Goal: Task Accomplishment & Management: Manage account settings

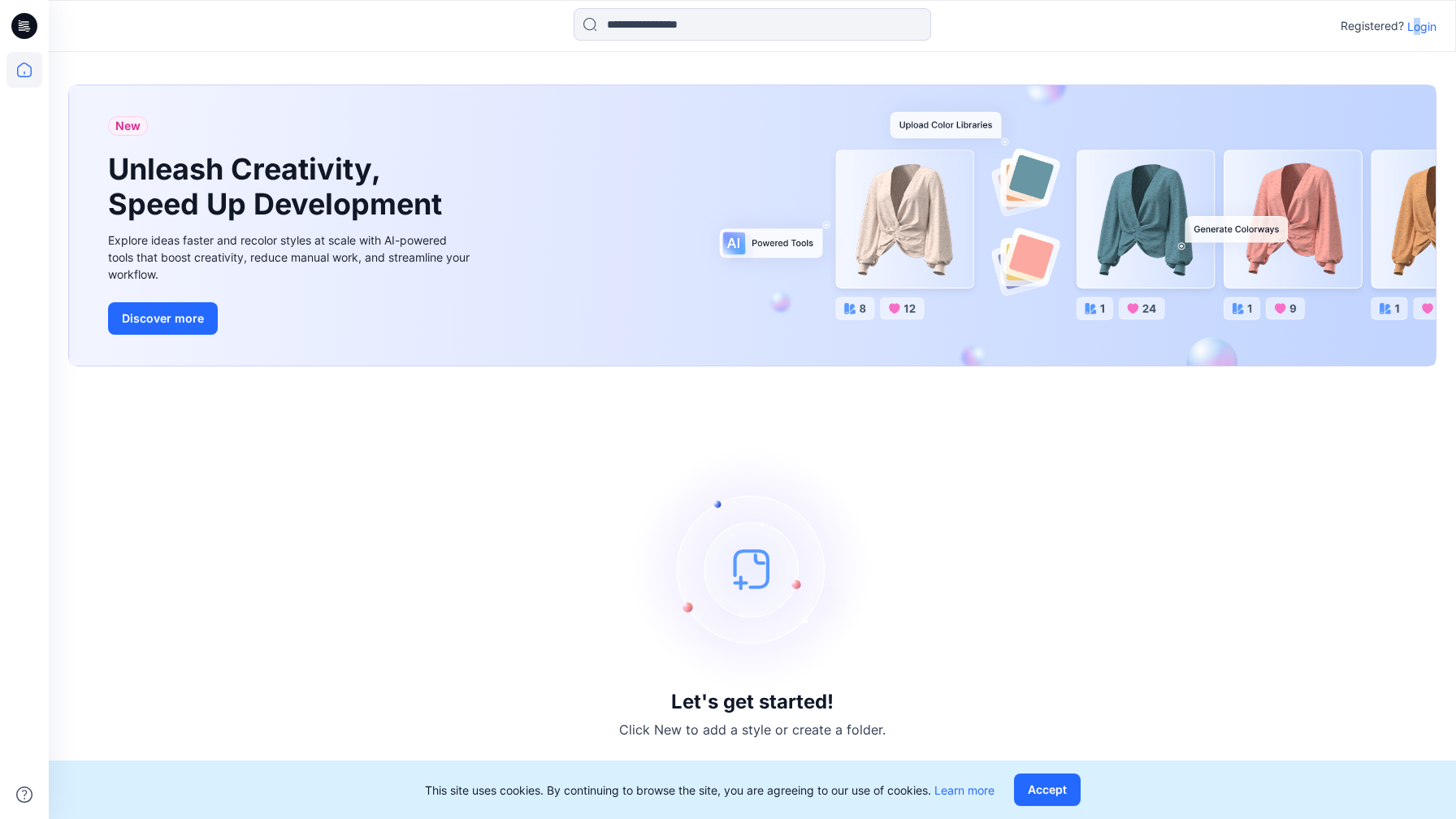
click at [1414, 28] on p "Login" at bounding box center [1422, 26] width 29 height 17
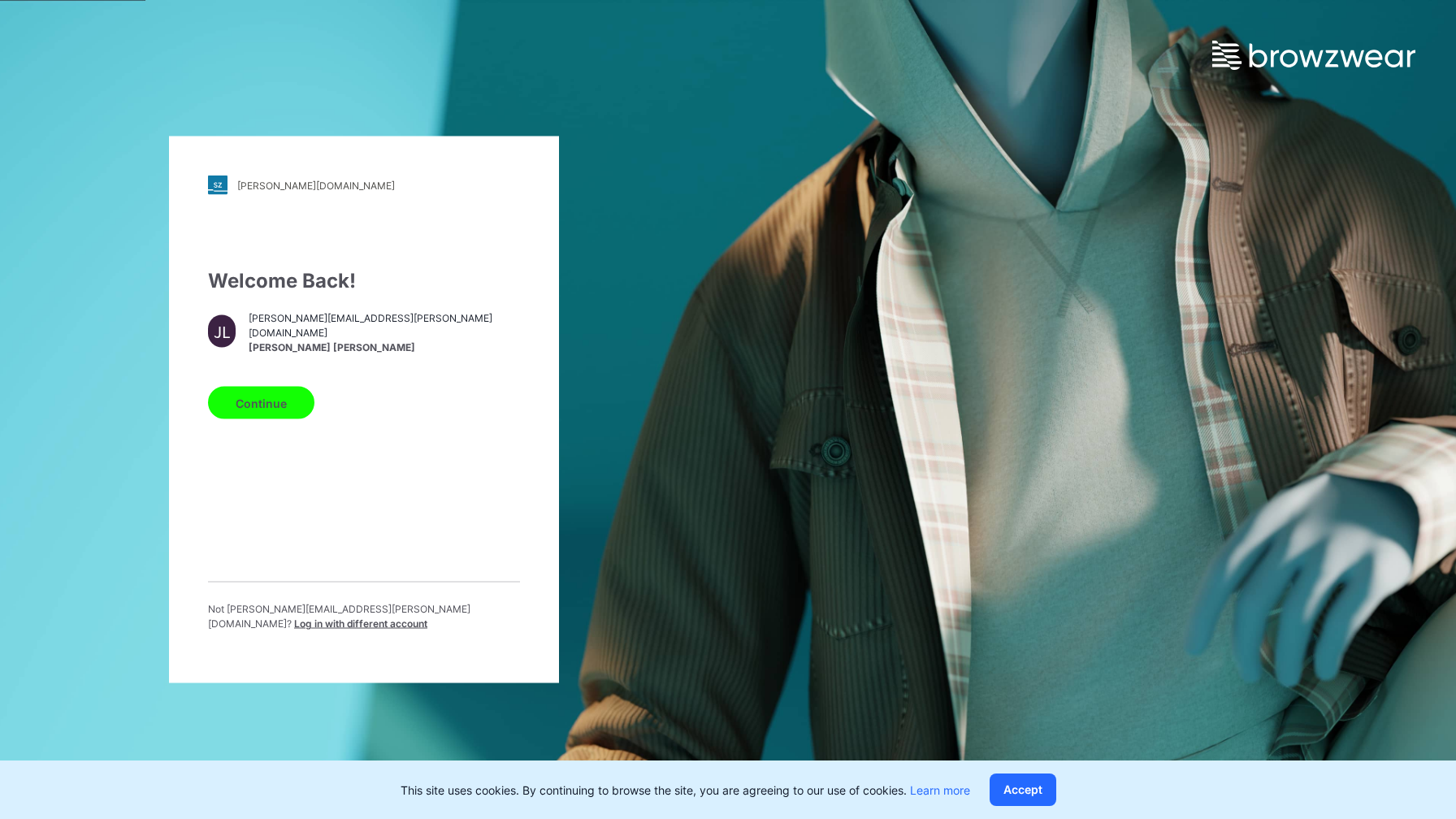
click at [276, 398] on button "Continue" at bounding box center [261, 403] width 106 height 33
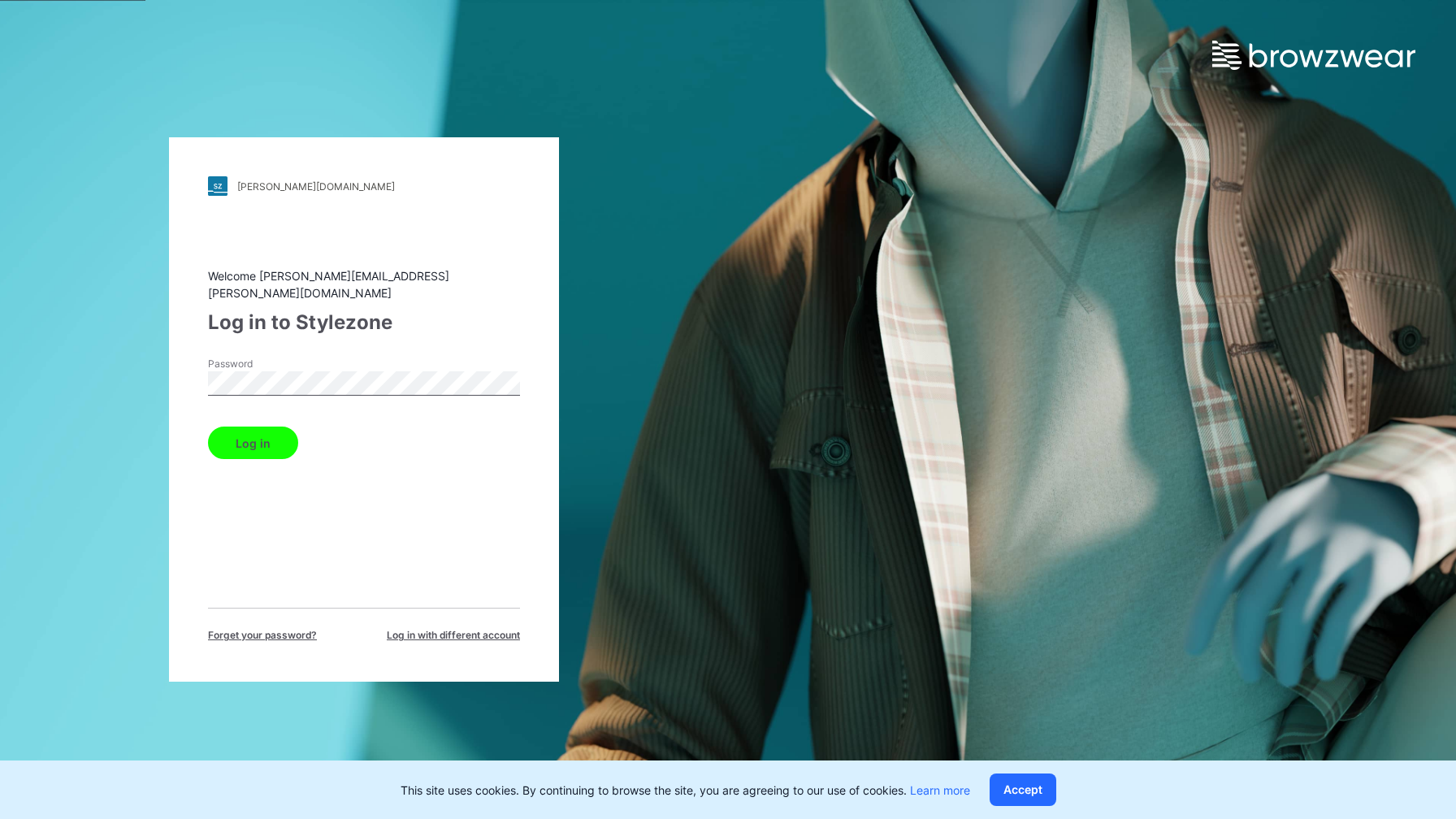
click at [277, 427] on button "Log in" at bounding box center [253, 443] width 90 height 33
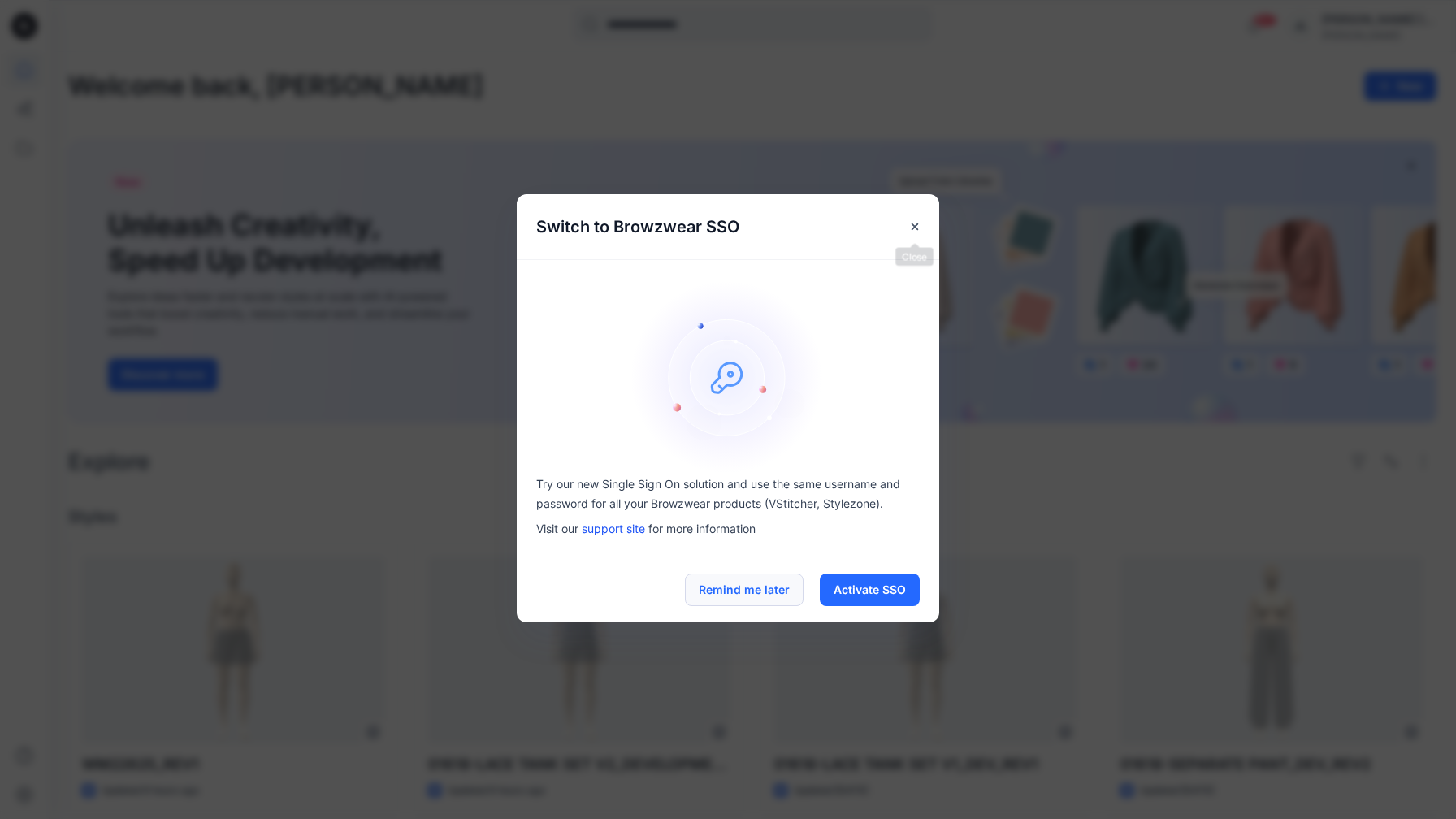
click at [745, 594] on button "Remind me later" at bounding box center [744, 590] width 118 height 33
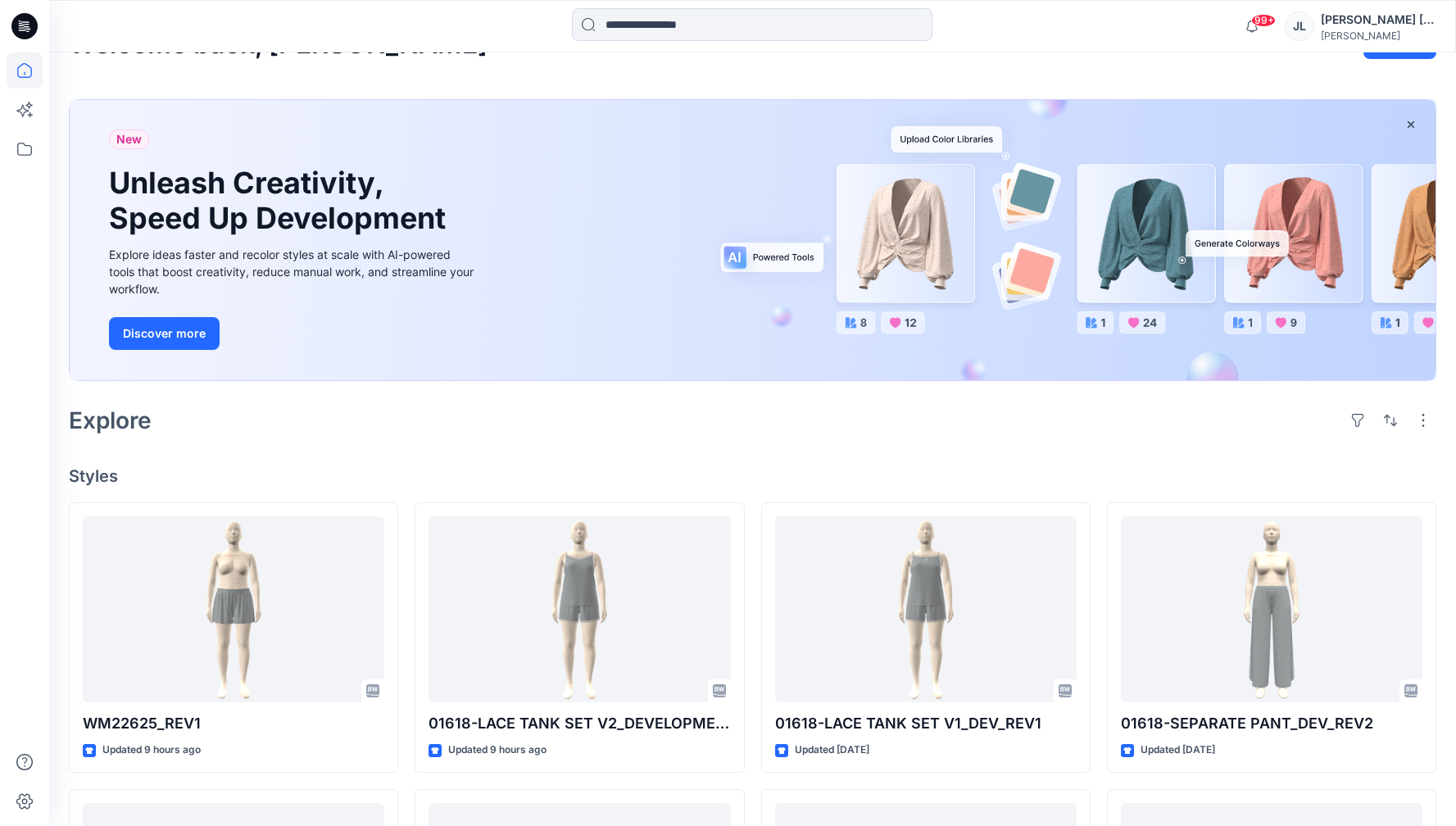
scroll to position [49, 0]
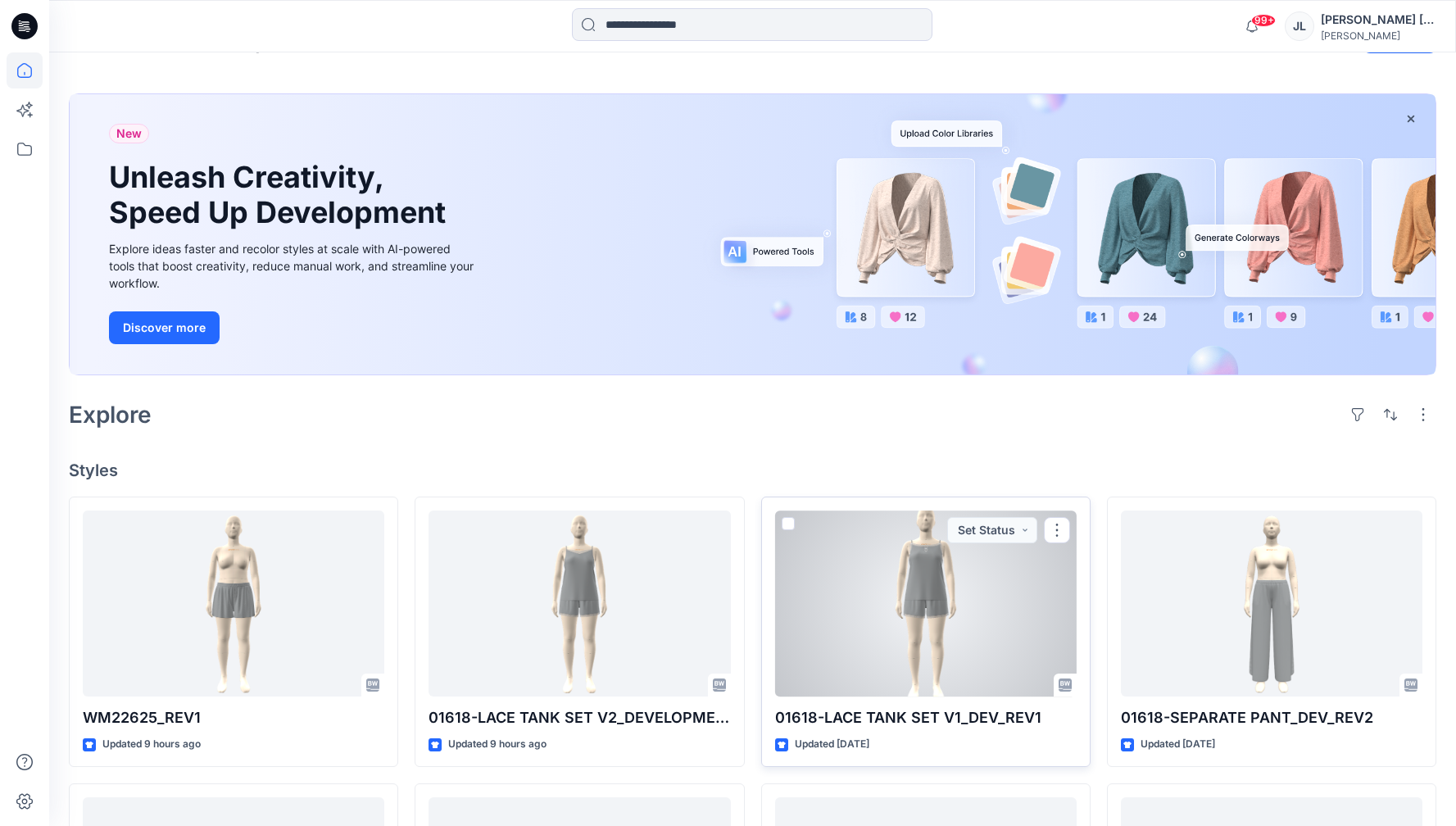
click at [885, 678] on div at bounding box center [926, 604] width 302 height 186
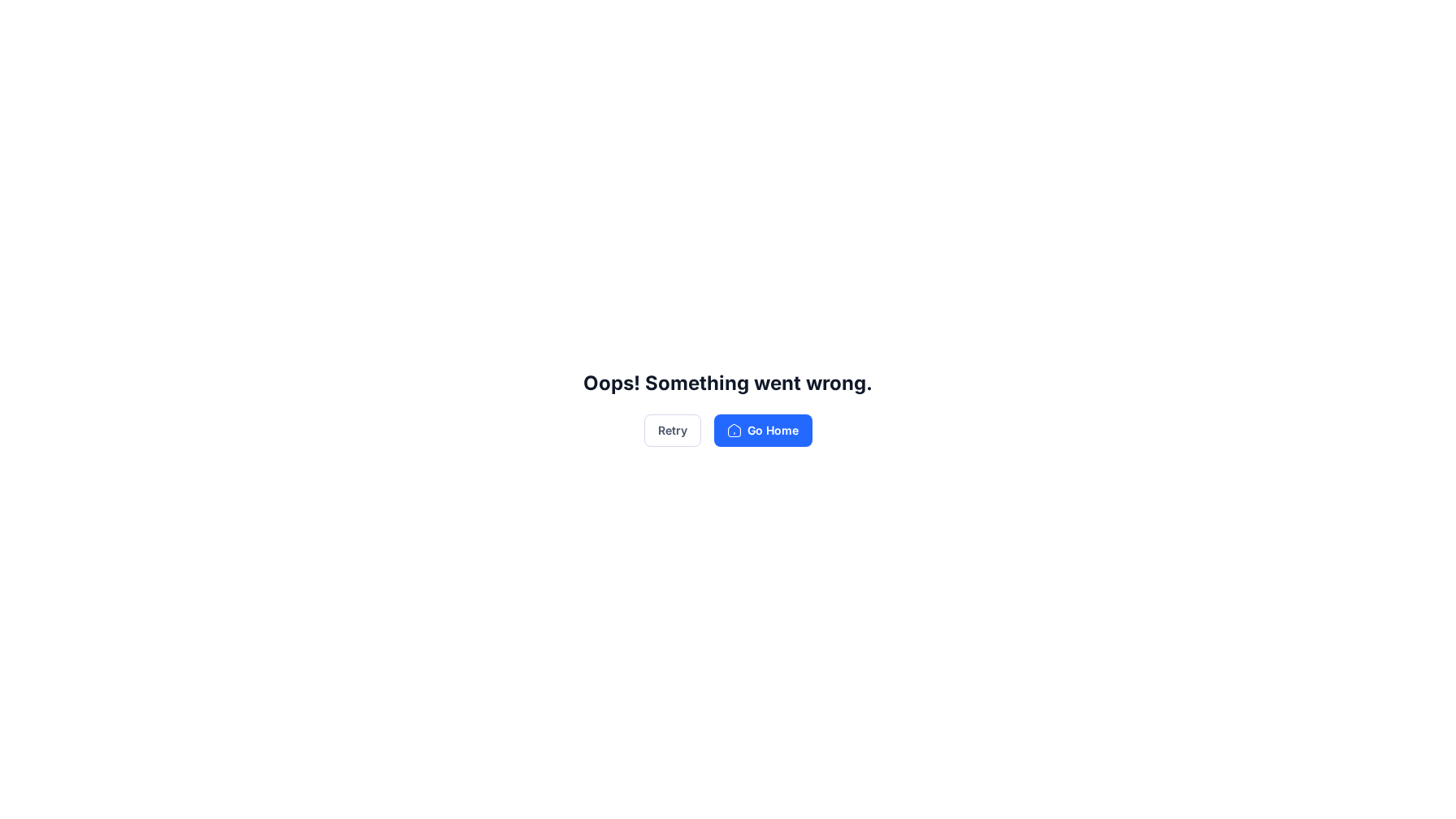
click at [707, 204] on div "Oops! Something went wrong. Retry Go Home" at bounding box center [728, 410] width 1456 height 819
drag, startPoint x: 798, startPoint y: 164, endPoint x: 735, endPoint y: 306, distance: 155.3
click at [798, 168] on div "Oops! Something went wrong. Retry Go Home" at bounding box center [728, 410] width 1456 height 819
click at [678, 404] on div "Oops! Something went wrong. Retry Go Home" at bounding box center [728, 410] width 1456 height 819
click at [666, 432] on button "Retry" at bounding box center [673, 431] width 57 height 33
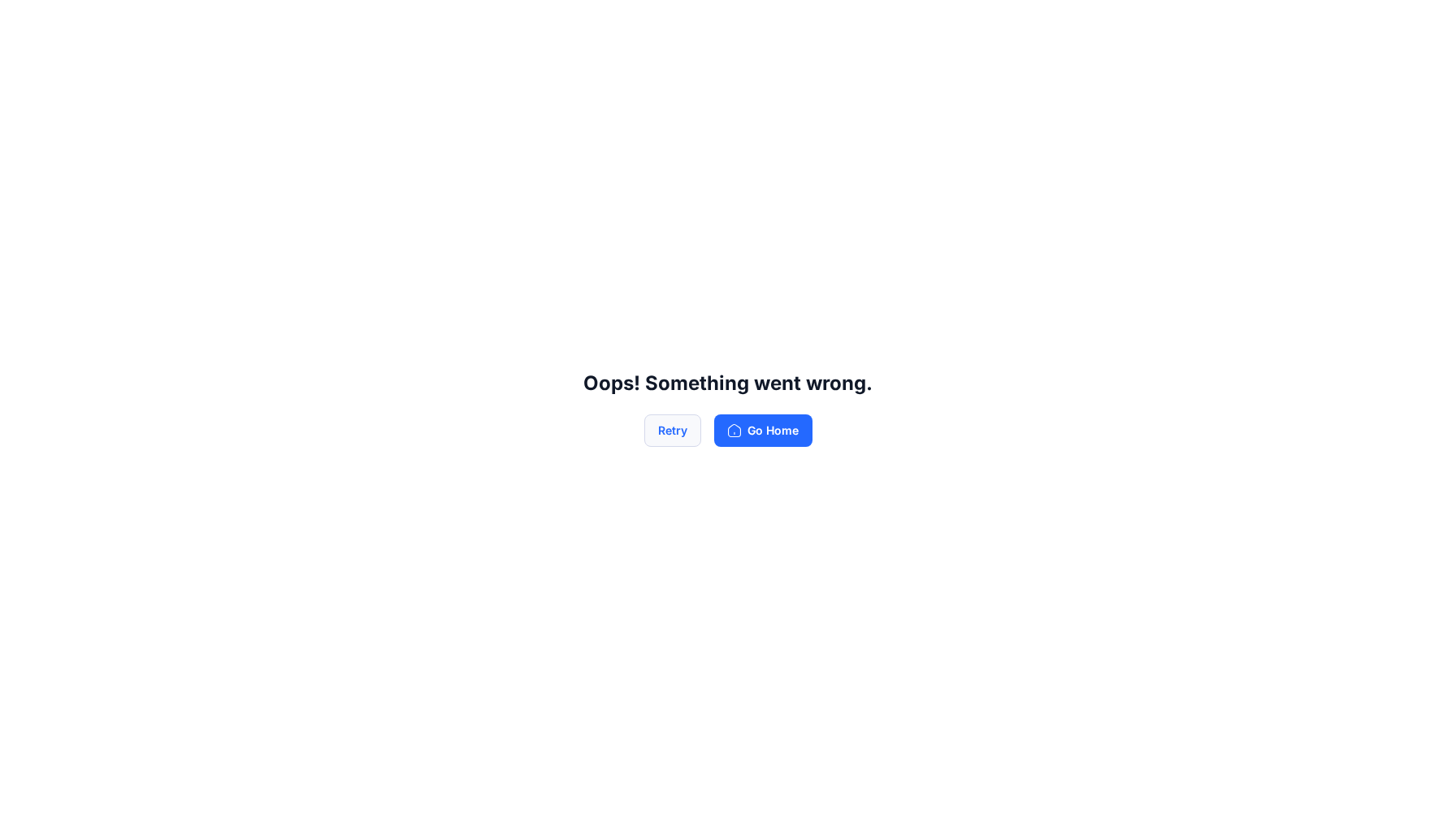
click at [675, 425] on button "Retry" at bounding box center [673, 431] width 57 height 33
click at [678, 430] on button "Retry" at bounding box center [673, 431] width 57 height 33
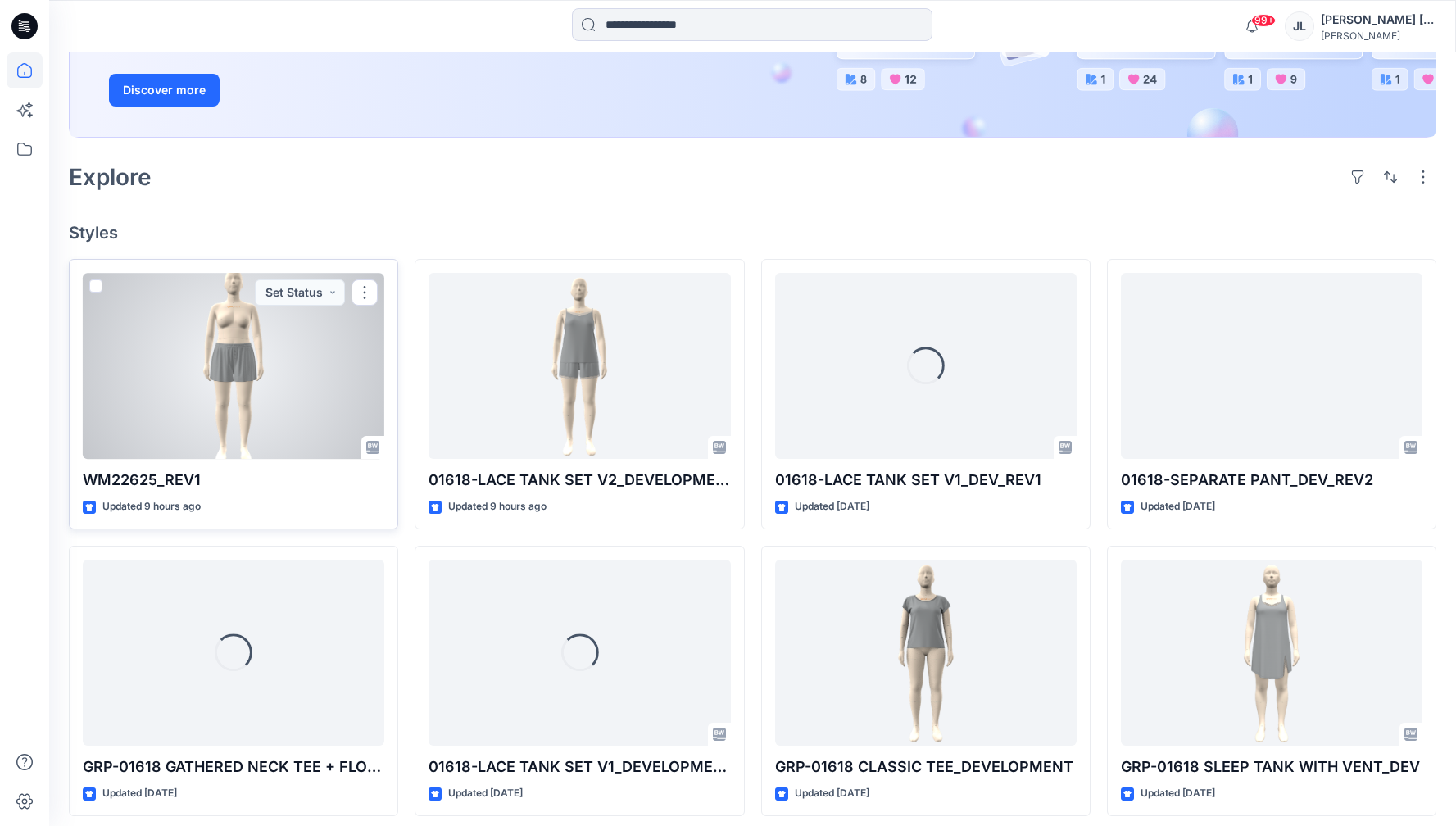
scroll to position [287, 0]
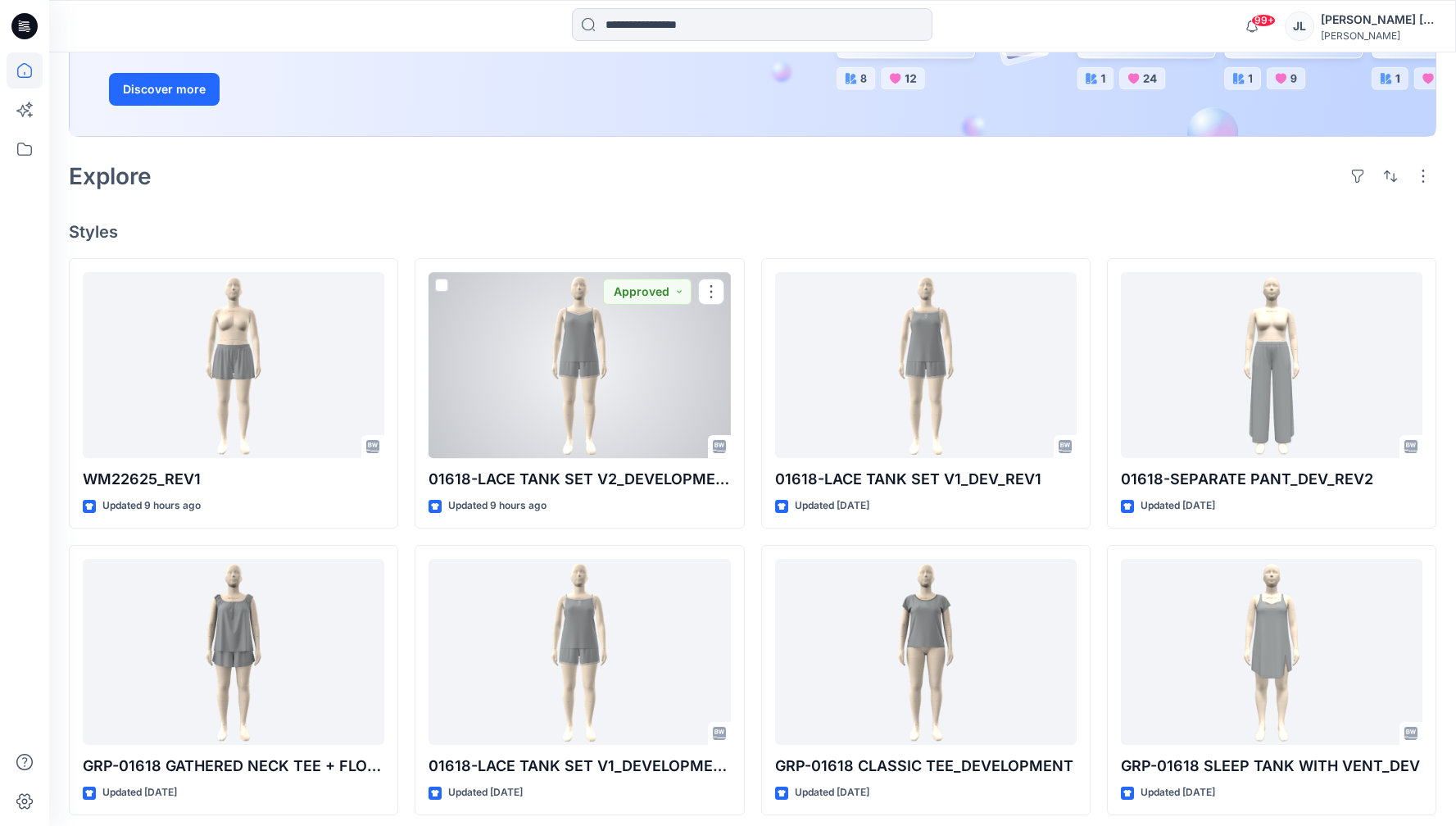
drag, startPoint x: 641, startPoint y: 373, endPoint x: 671, endPoint y: 372, distance: 30.0
click at [641, 373] on div at bounding box center [579, 365] width 302 height 186
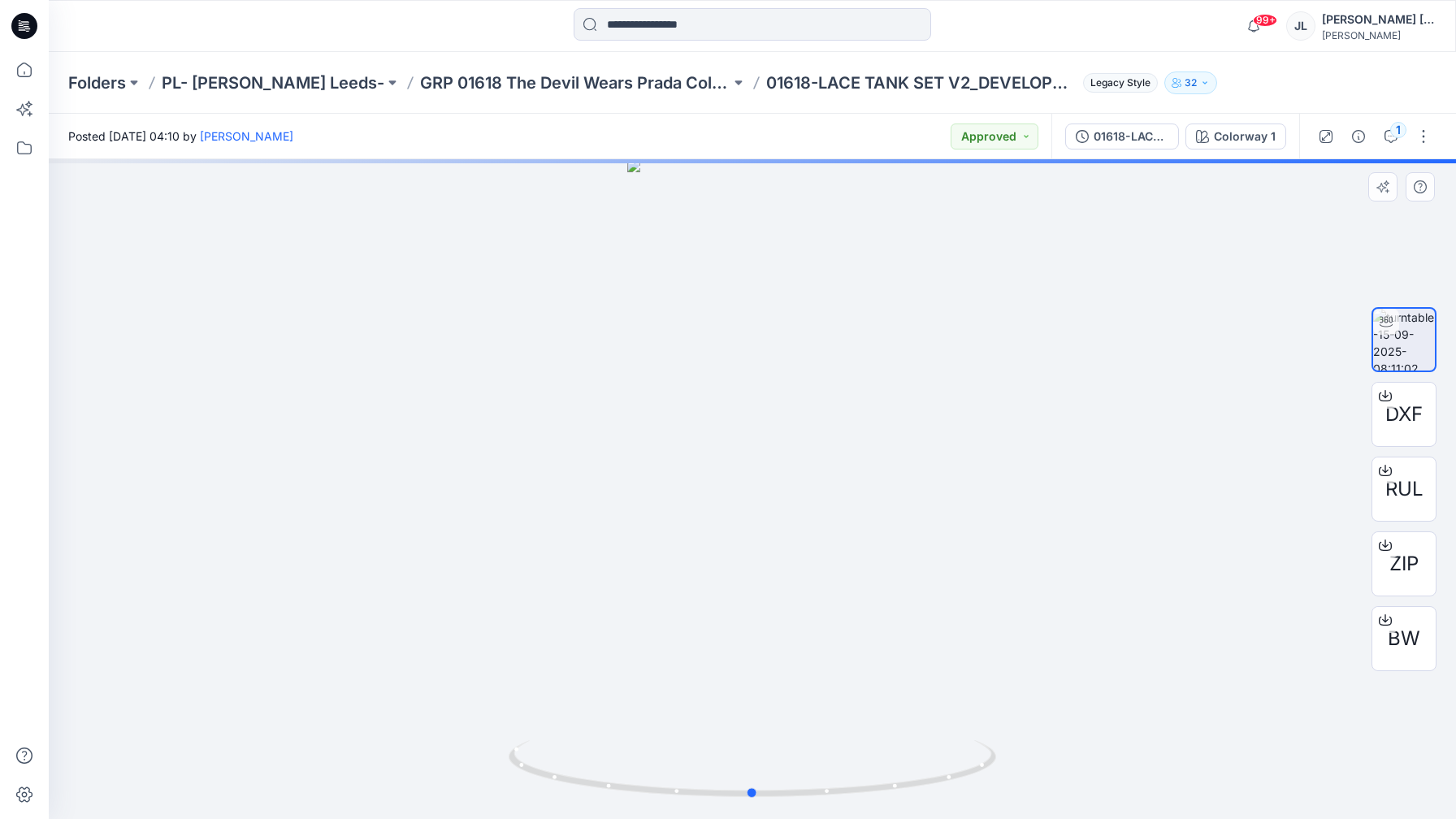
click at [763, 526] on div at bounding box center [753, 489] width 1407 height 660
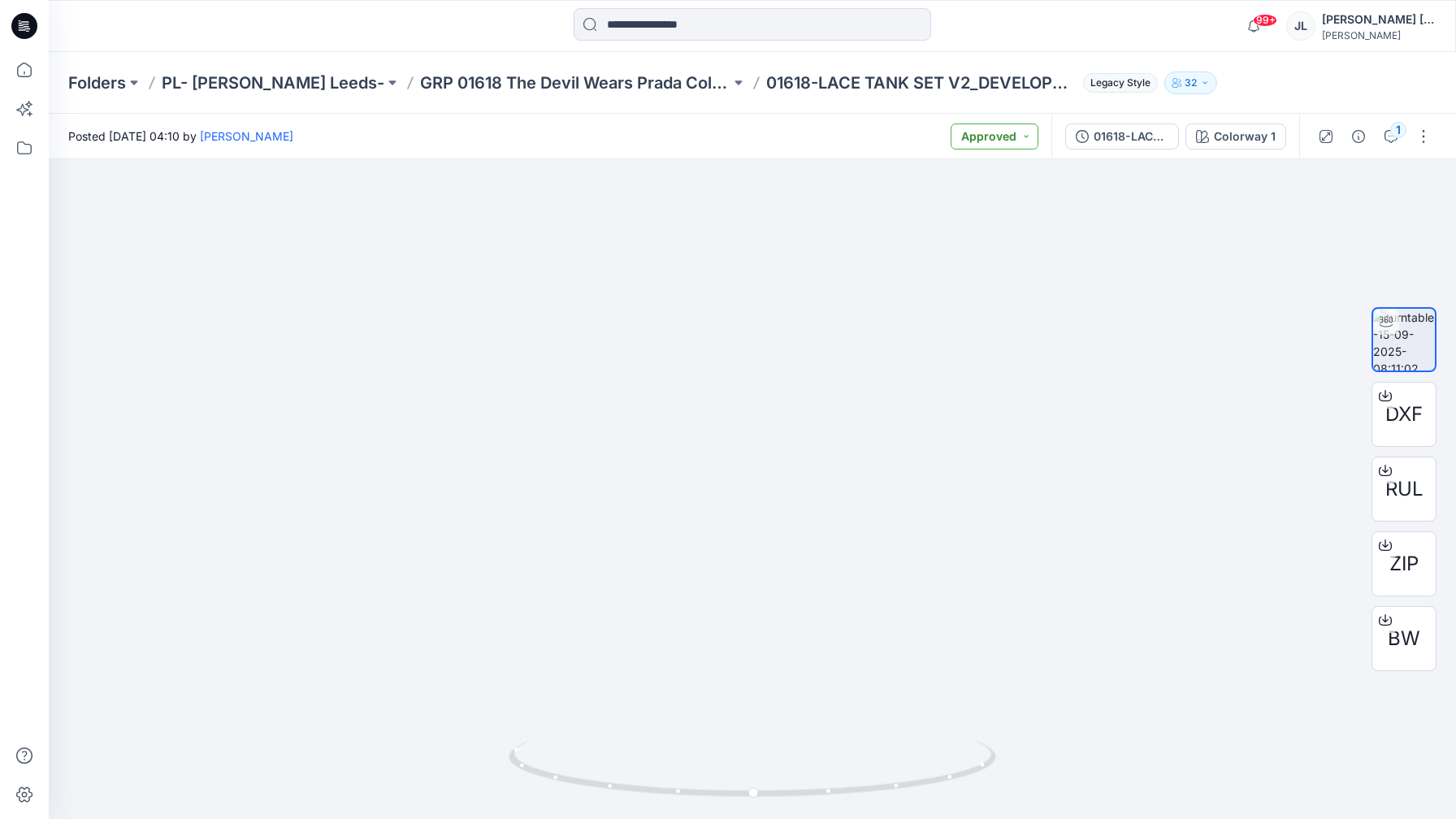
click at [1003, 135] on button "Approved" at bounding box center [994, 136] width 87 height 26
click at [980, 310] on p "Approved with corrections" at bounding box center [972, 320] width 91 height 21
drag, startPoint x: 1391, startPoint y: 134, endPoint x: 1391, endPoint y: 143, distance: 9.0
click at [1391, 134] on div "1" at bounding box center [1398, 130] width 16 height 16
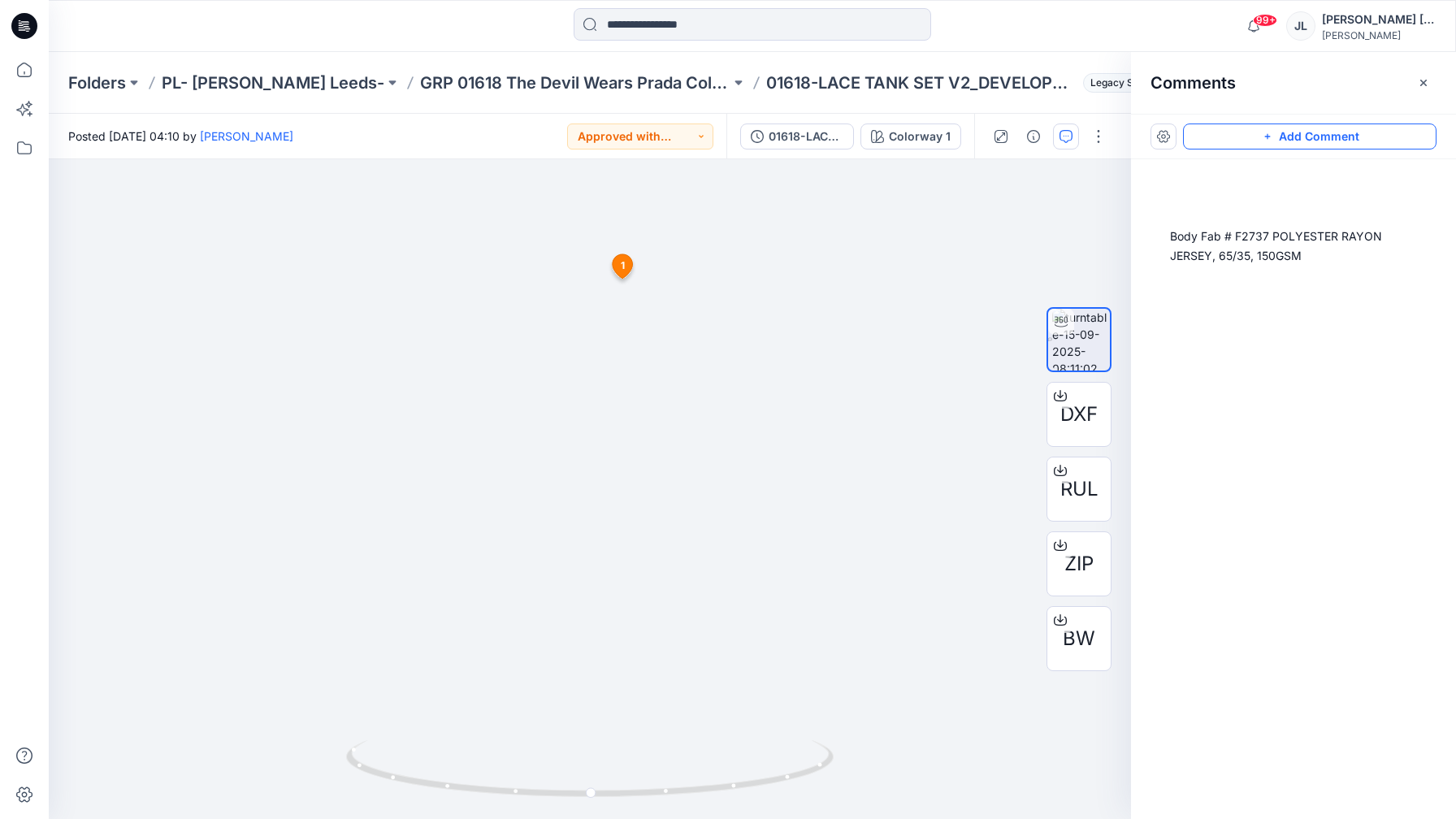
click at [1308, 140] on button "Add Comment" at bounding box center [1310, 136] width 253 height 26
click at [626, 602] on div "2 1 Suresh Perera September 15, 2025 04:11 Body Fab # F2737 POLYESTER RAYON JER…" at bounding box center [590, 489] width 1083 height 660
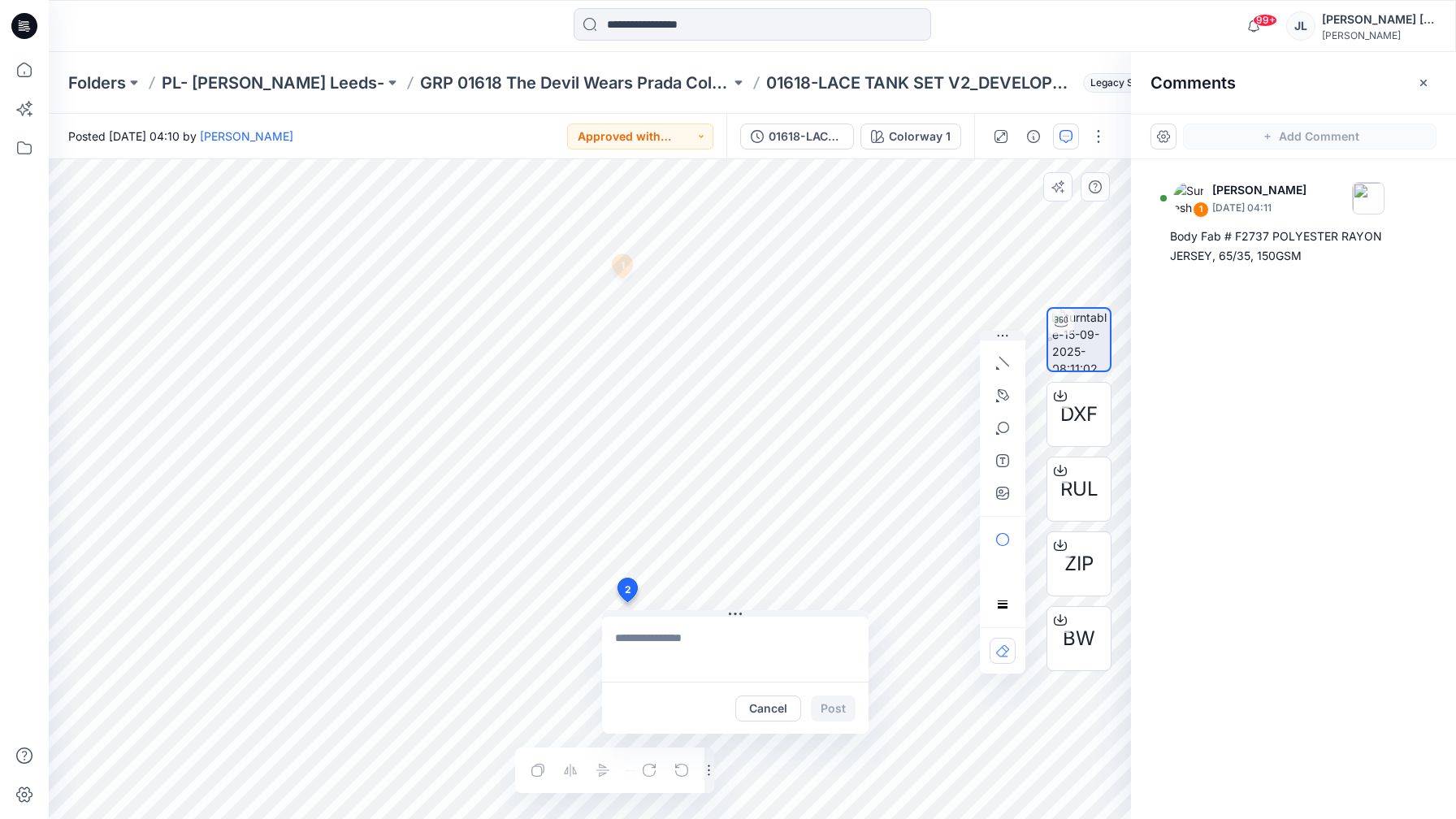
drag, startPoint x: 654, startPoint y: 650, endPoint x: 636, endPoint y: 650, distance: 18.0
click at [654, 650] on textarea at bounding box center [735, 650] width 266 height 65
type textarea "**********"
drag, startPoint x: 837, startPoint y: 709, endPoint x: 860, endPoint y: 710, distance: 23.0
click at [840, 710] on button "Post" at bounding box center [833, 709] width 45 height 26
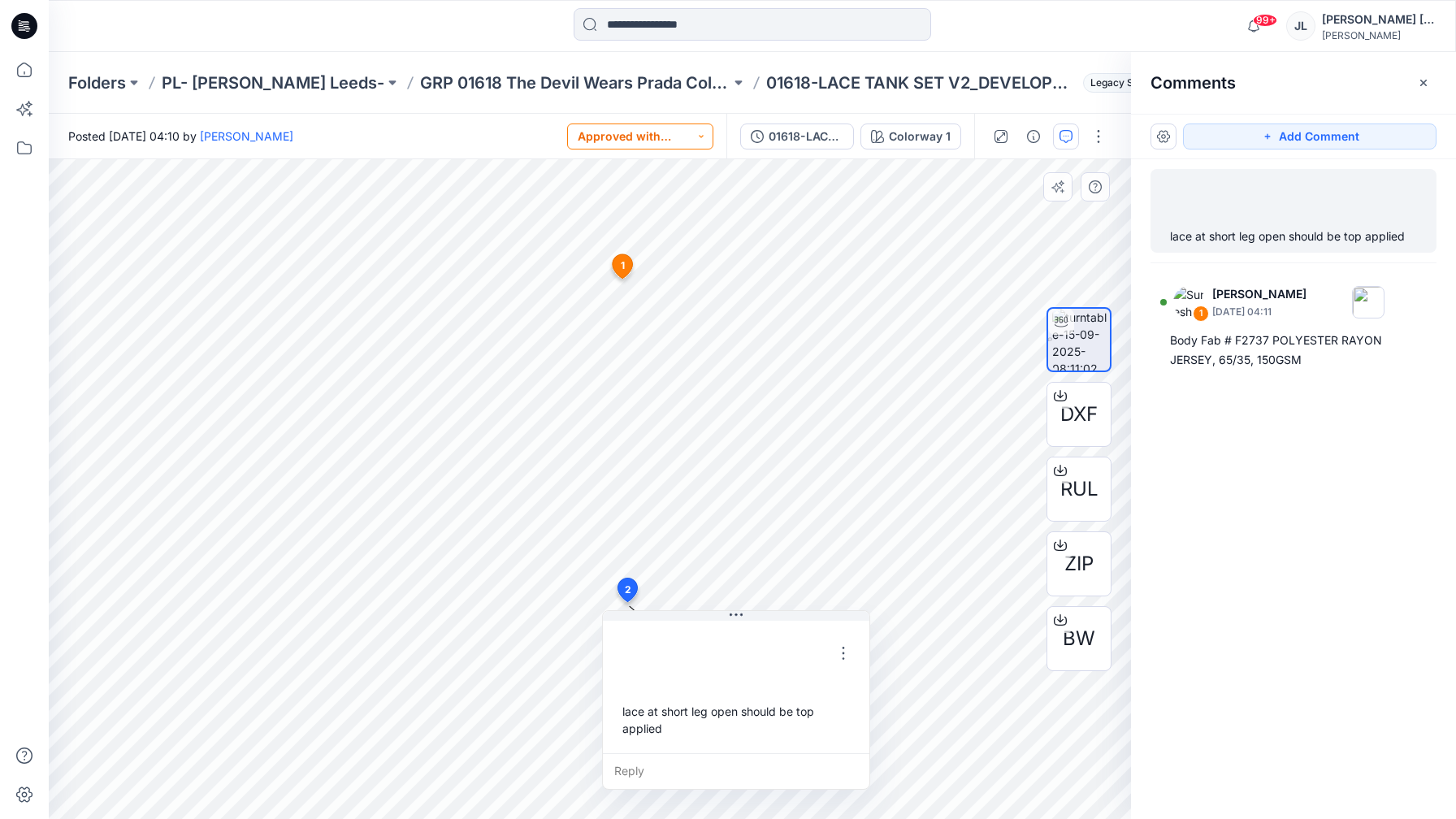
click at [688, 132] on button "Approved with corrections" at bounding box center [640, 136] width 146 height 26
click at [636, 344] on button "Rejected" at bounding box center [641, 356] width 140 height 36
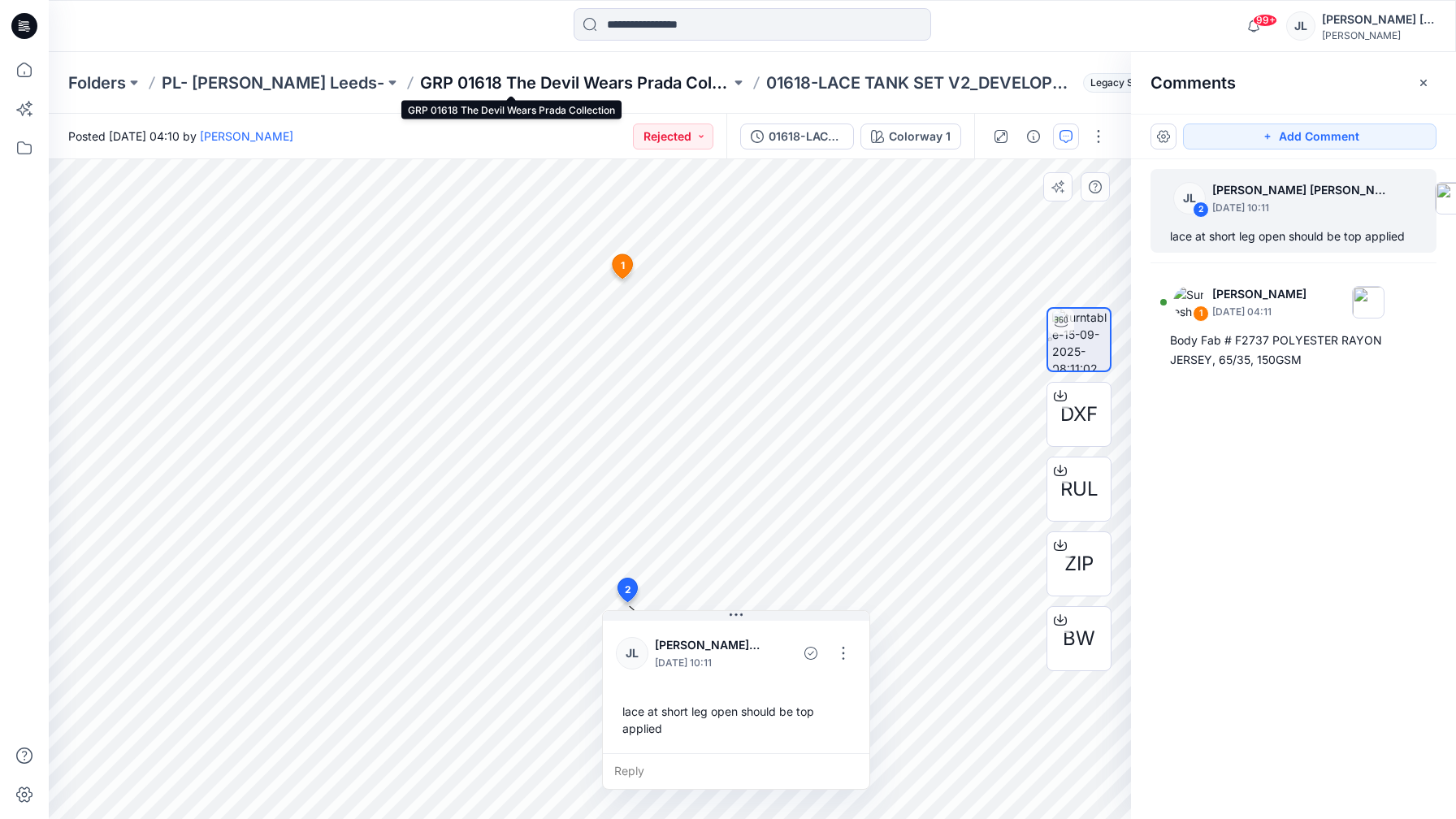
click at [556, 85] on p "GRP 01618 The Devil Wears Prada Collection" at bounding box center [575, 83] width 310 height 23
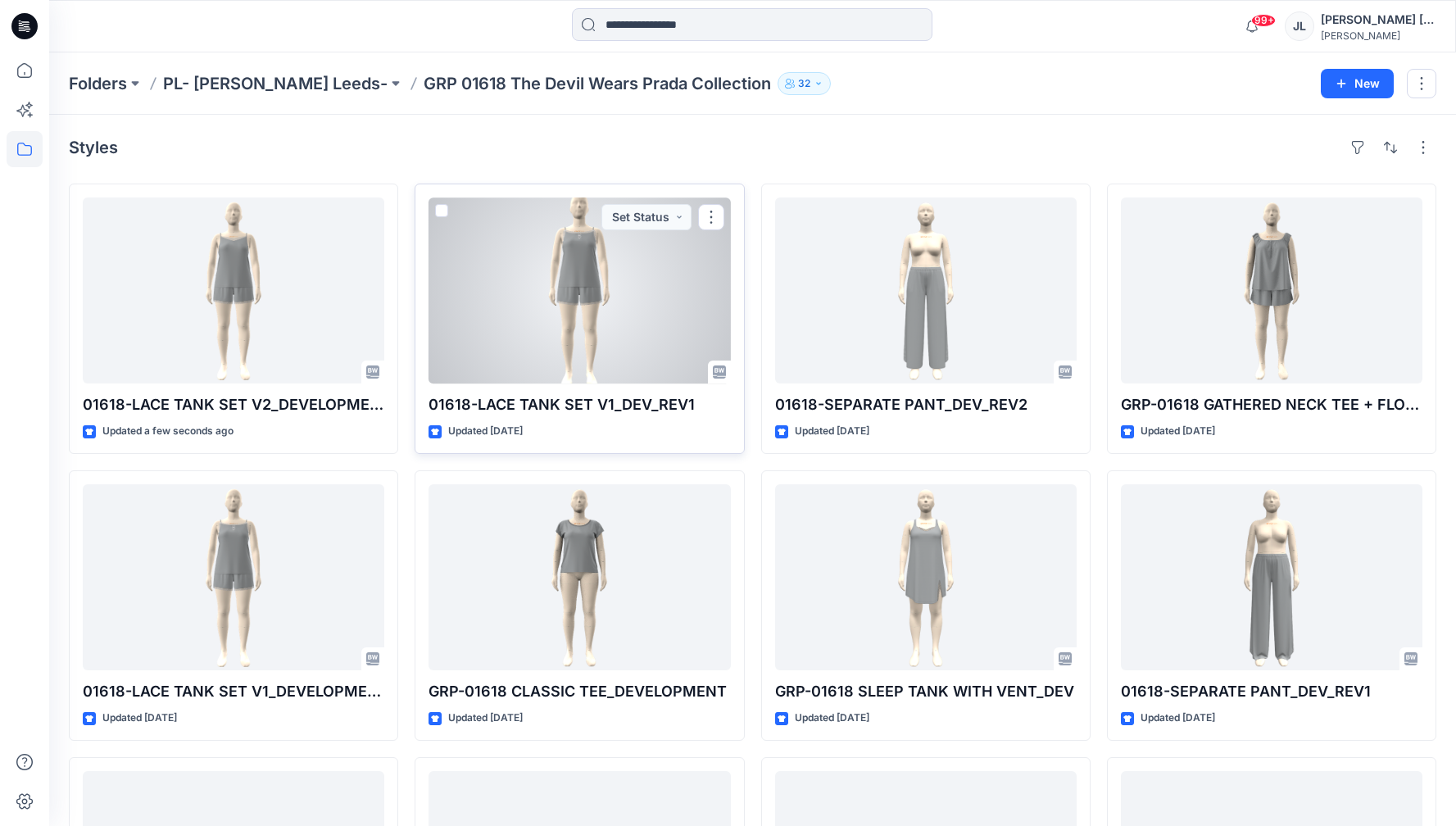
click at [567, 315] on div at bounding box center [579, 291] width 302 height 186
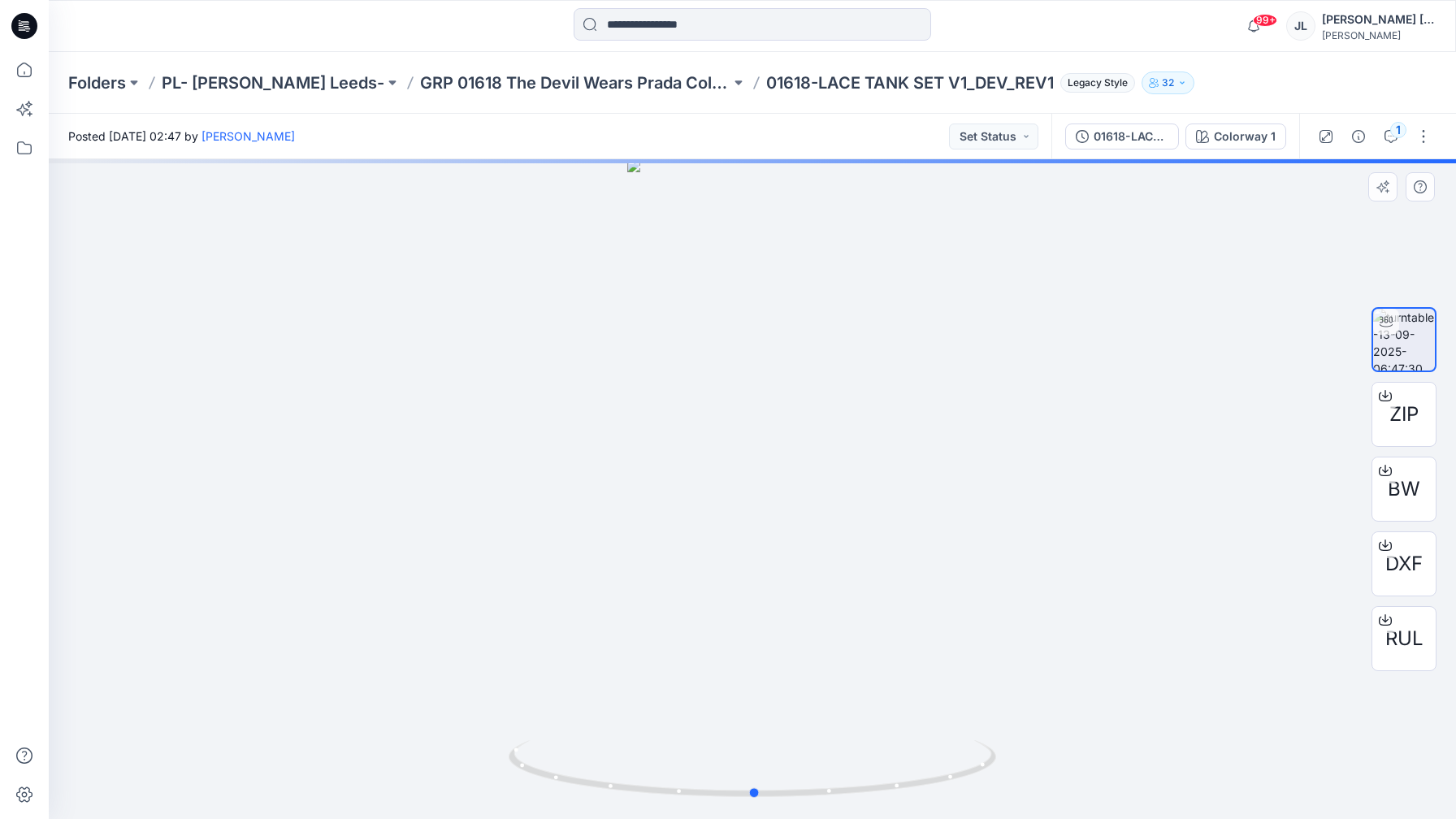
click at [748, 444] on div at bounding box center [753, 489] width 1407 height 660
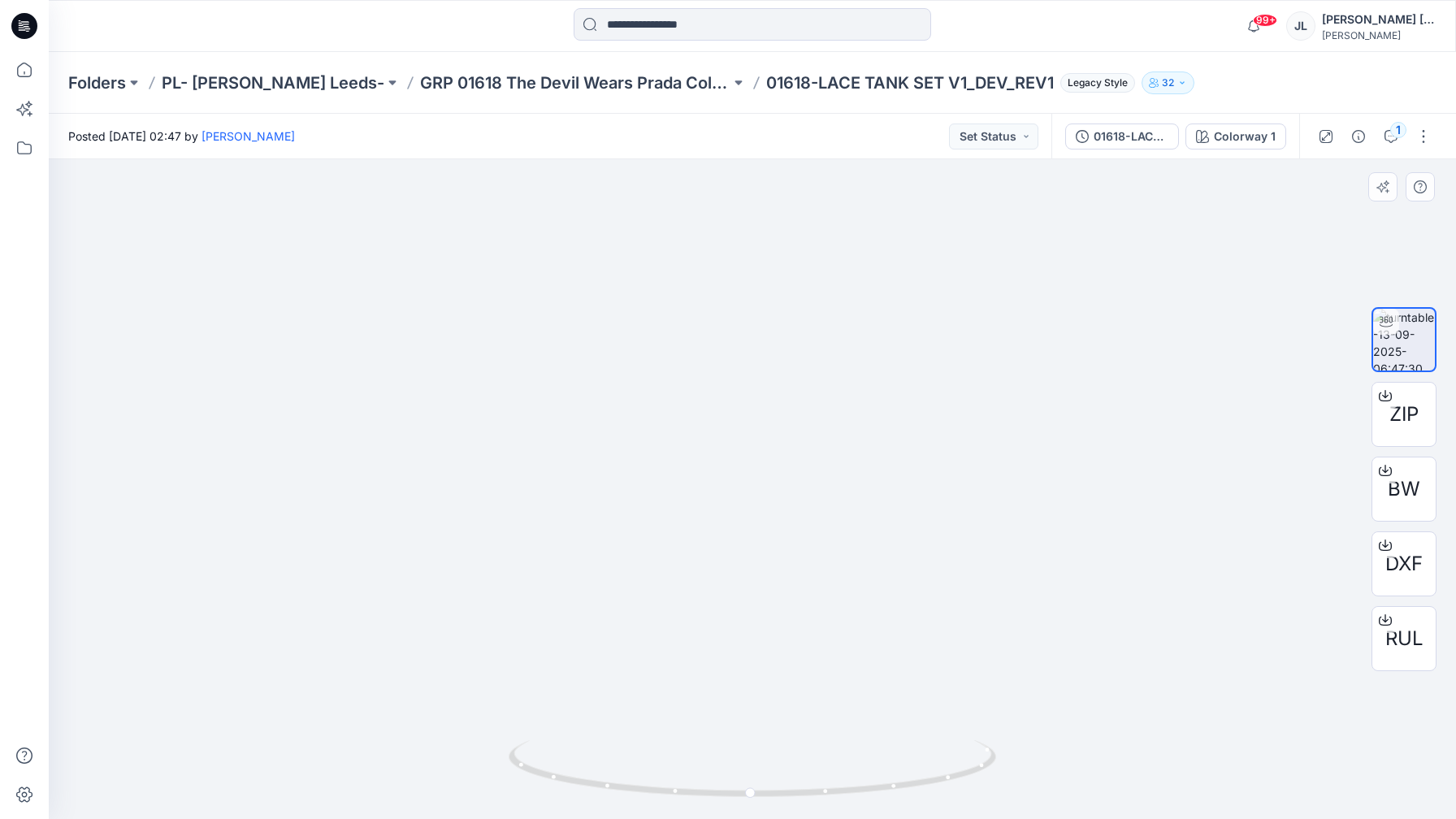
drag, startPoint x: 783, startPoint y: 387, endPoint x: 887, endPoint y: 326, distance: 120.6
click at [811, 373] on img at bounding box center [753, 255] width 600 height 1127
click at [1015, 132] on button "Set Status" at bounding box center [993, 136] width 89 height 26
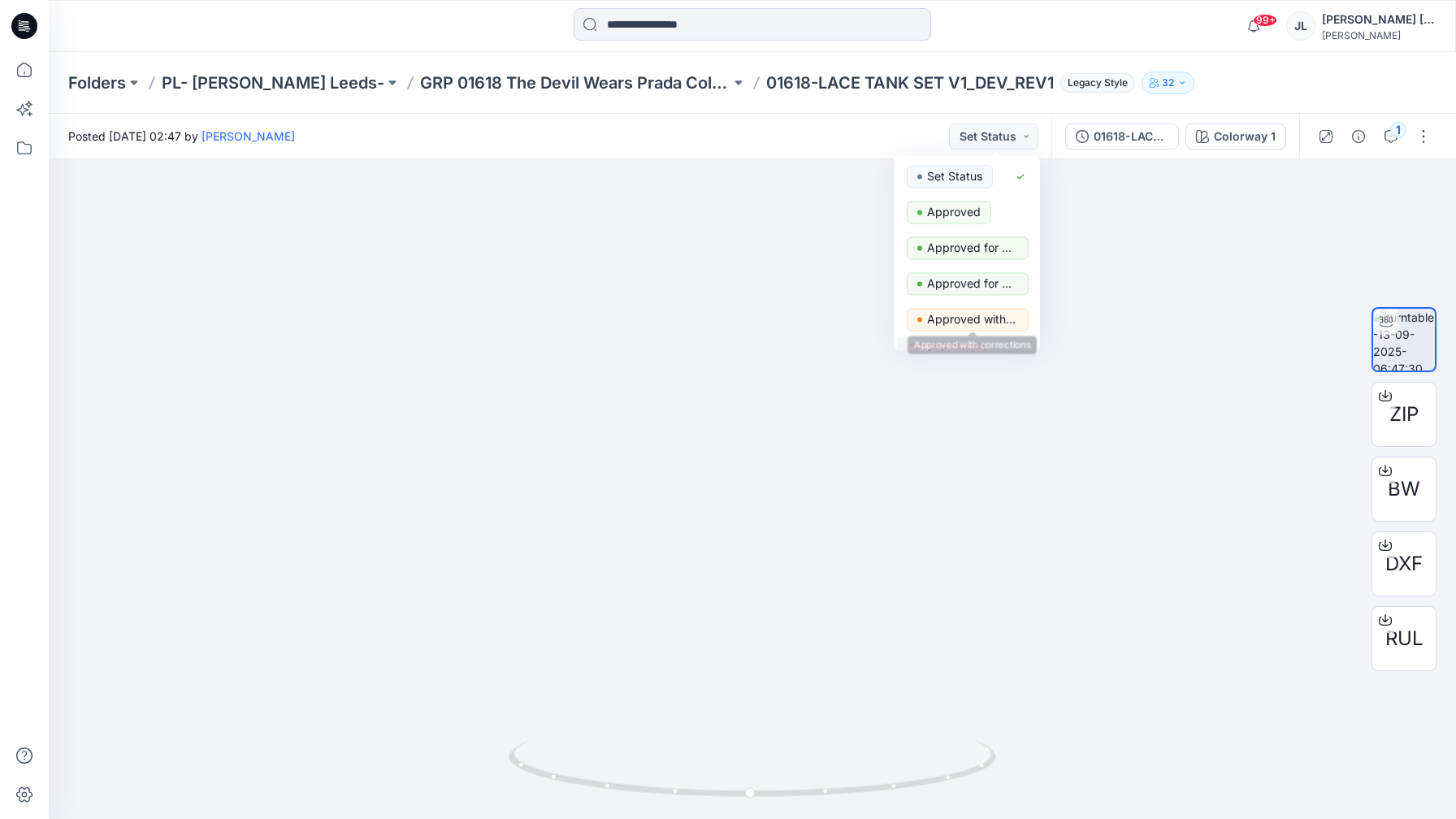
click at [949, 337] on div "Set Status Approved Approved for Production Approved for Presentation Approved …" at bounding box center [967, 253] width 146 height 195
click at [965, 350] on p "Rejected" at bounding box center [951, 356] width 47 height 21
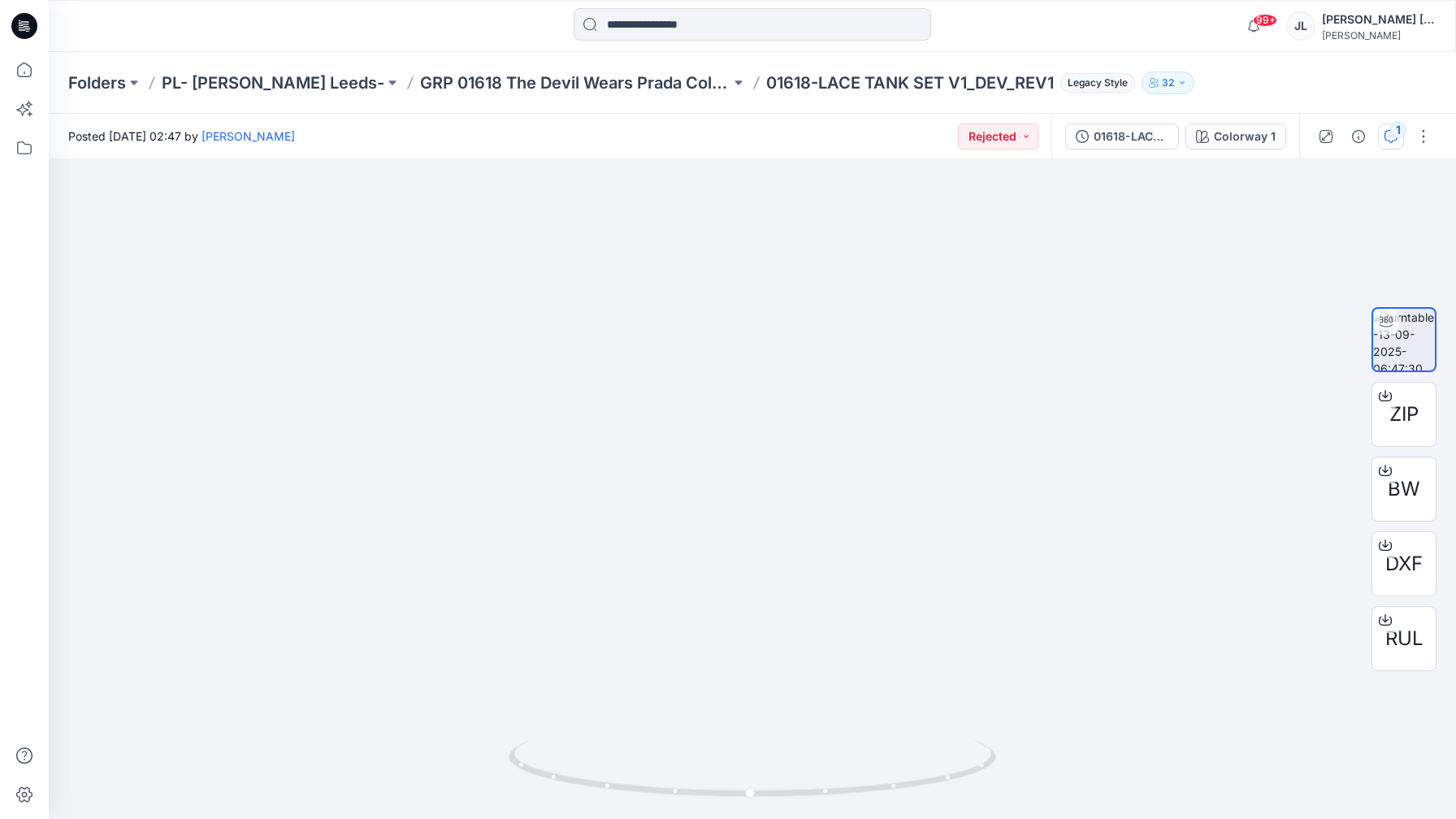
click at [1389, 136] on icon "button" at bounding box center [1391, 136] width 13 height 13
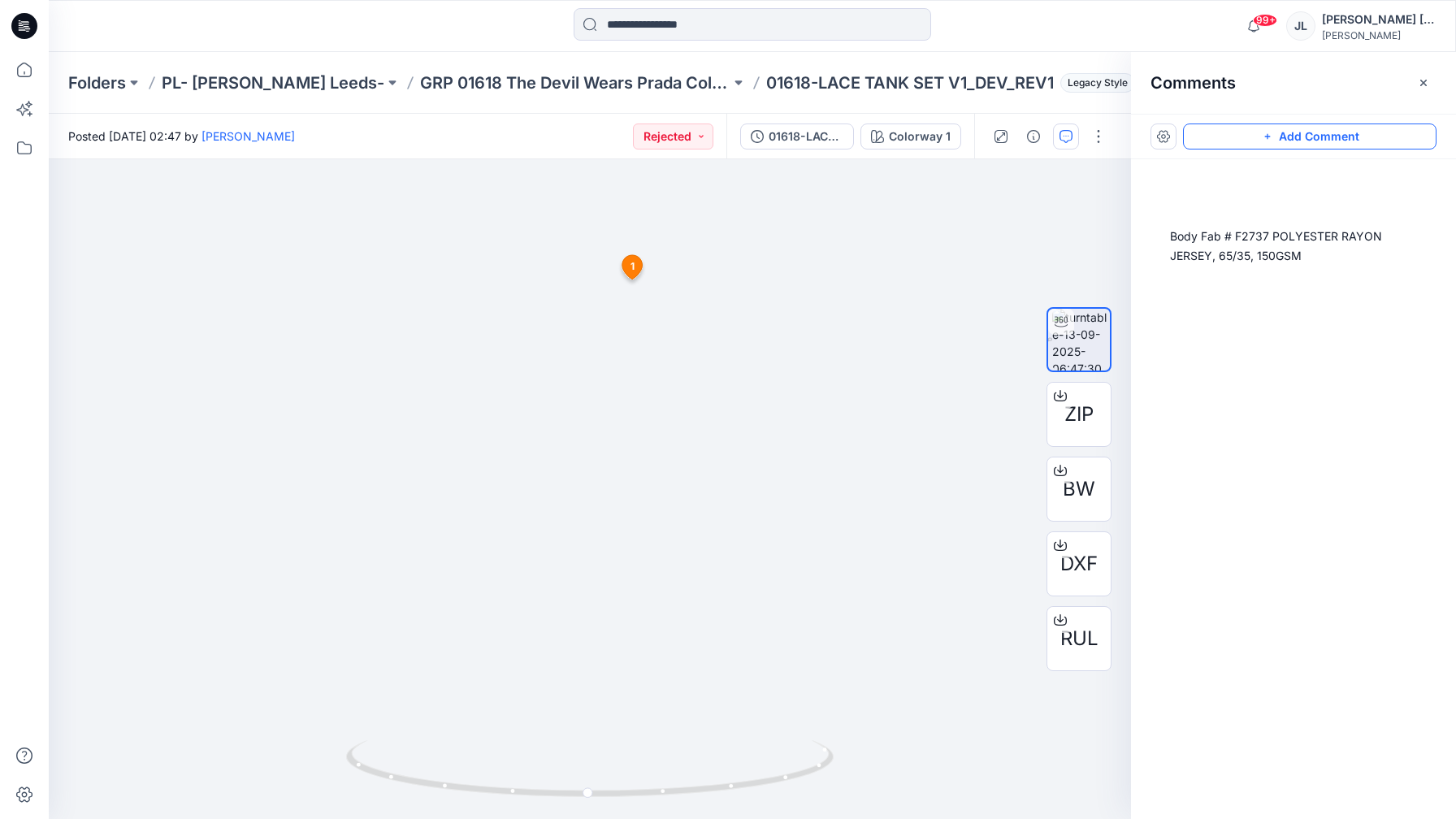
click at [1256, 141] on button "Add Comment" at bounding box center [1310, 136] width 253 height 26
click at [690, 579] on div "2 1 Suresh Perera September 13, 2025 02:49 Body Fab # F2737 POLYESTER RAYON JER…" at bounding box center [590, 489] width 1083 height 660
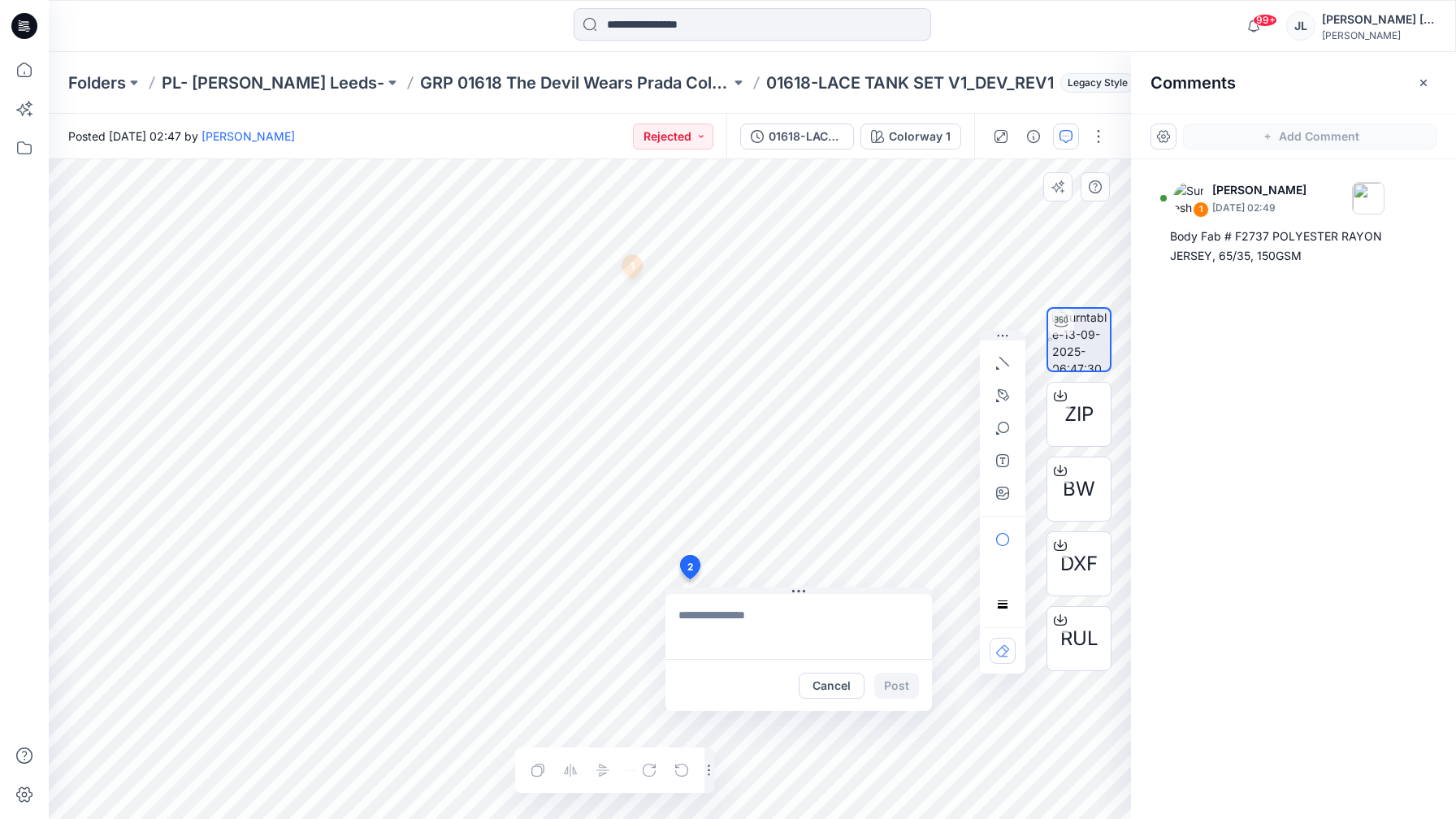
drag, startPoint x: 757, startPoint y: 622, endPoint x: 745, endPoint y: 622, distance: 12.0
click at [757, 623] on textarea at bounding box center [798, 627] width 266 height 65
click at [734, 615] on textarea "**********" at bounding box center [798, 627] width 266 height 65
click at [733, 615] on textarea "**********" at bounding box center [798, 627] width 266 height 65
click at [710, 615] on textarea "**********" at bounding box center [798, 627] width 266 height 65
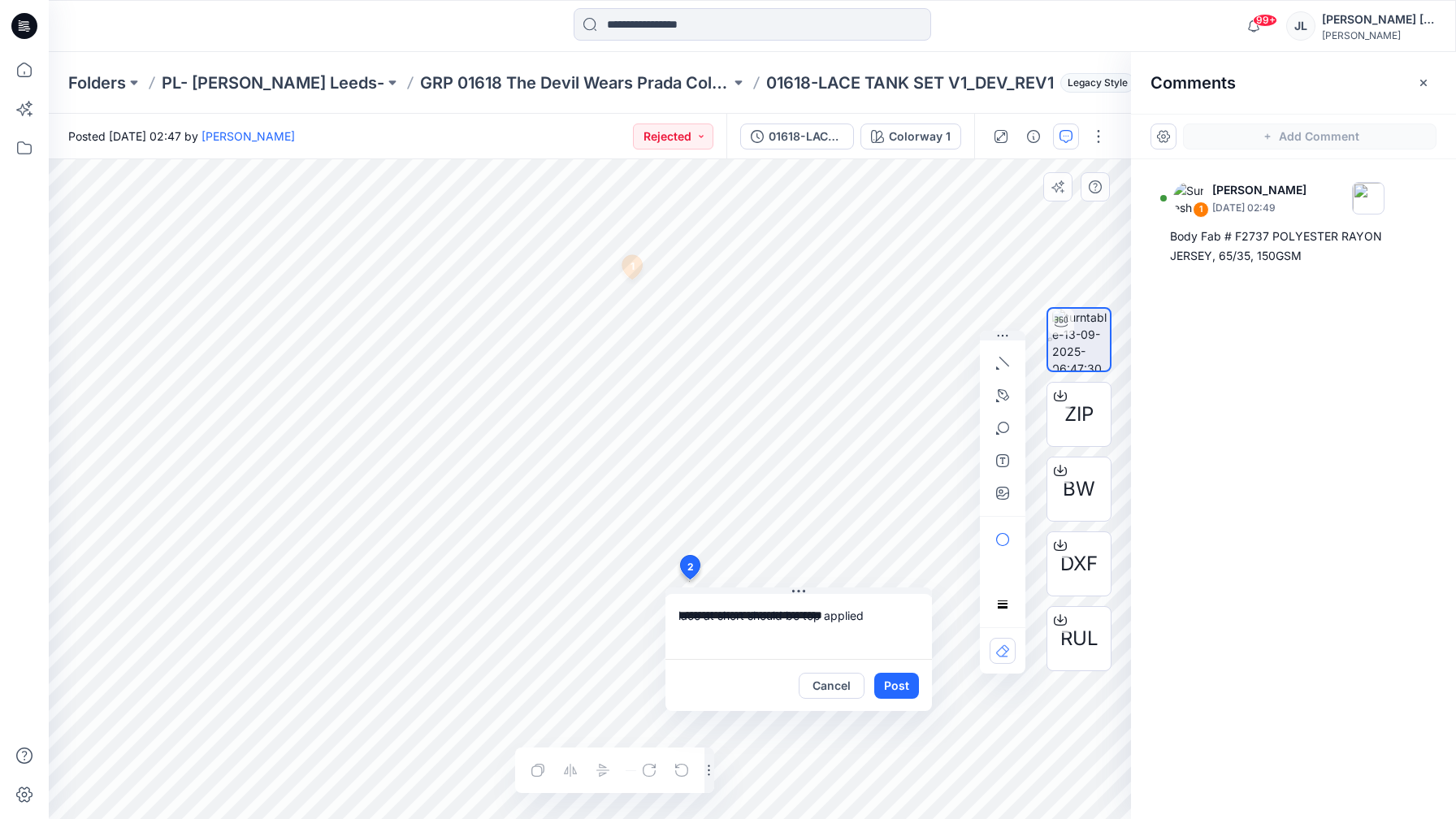
click at [710, 615] on textarea "**********" at bounding box center [798, 627] width 266 height 65
click at [710, 613] on textarea "**********" at bounding box center [798, 627] width 266 height 65
click at [707, 614] on textarea "**********" at bounding box center [798, 627] width 266 height 65
type textarea "**********"
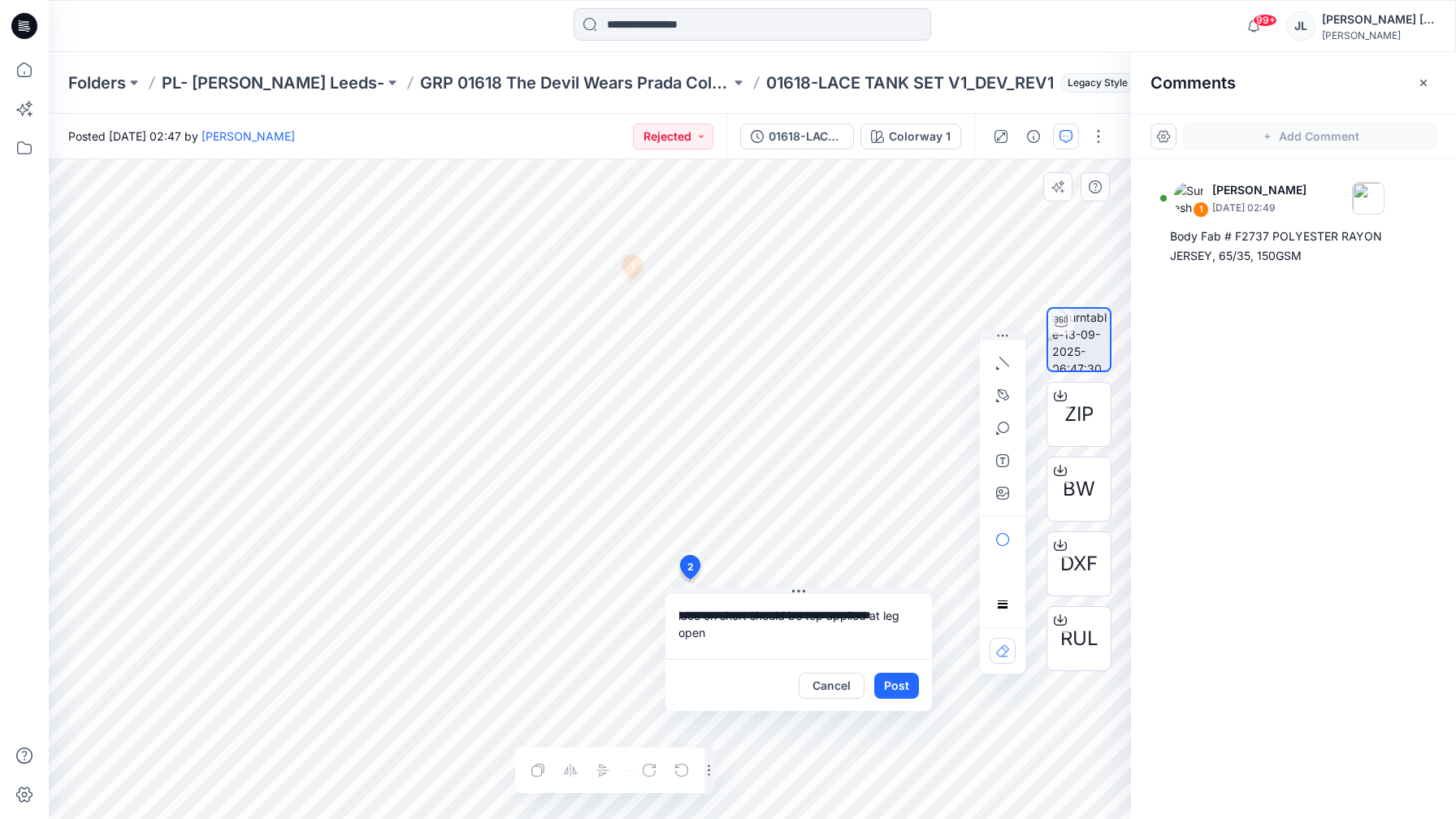
click at [895, 675] on button "Post" at bounding box center [896, 686] width 45 height 26
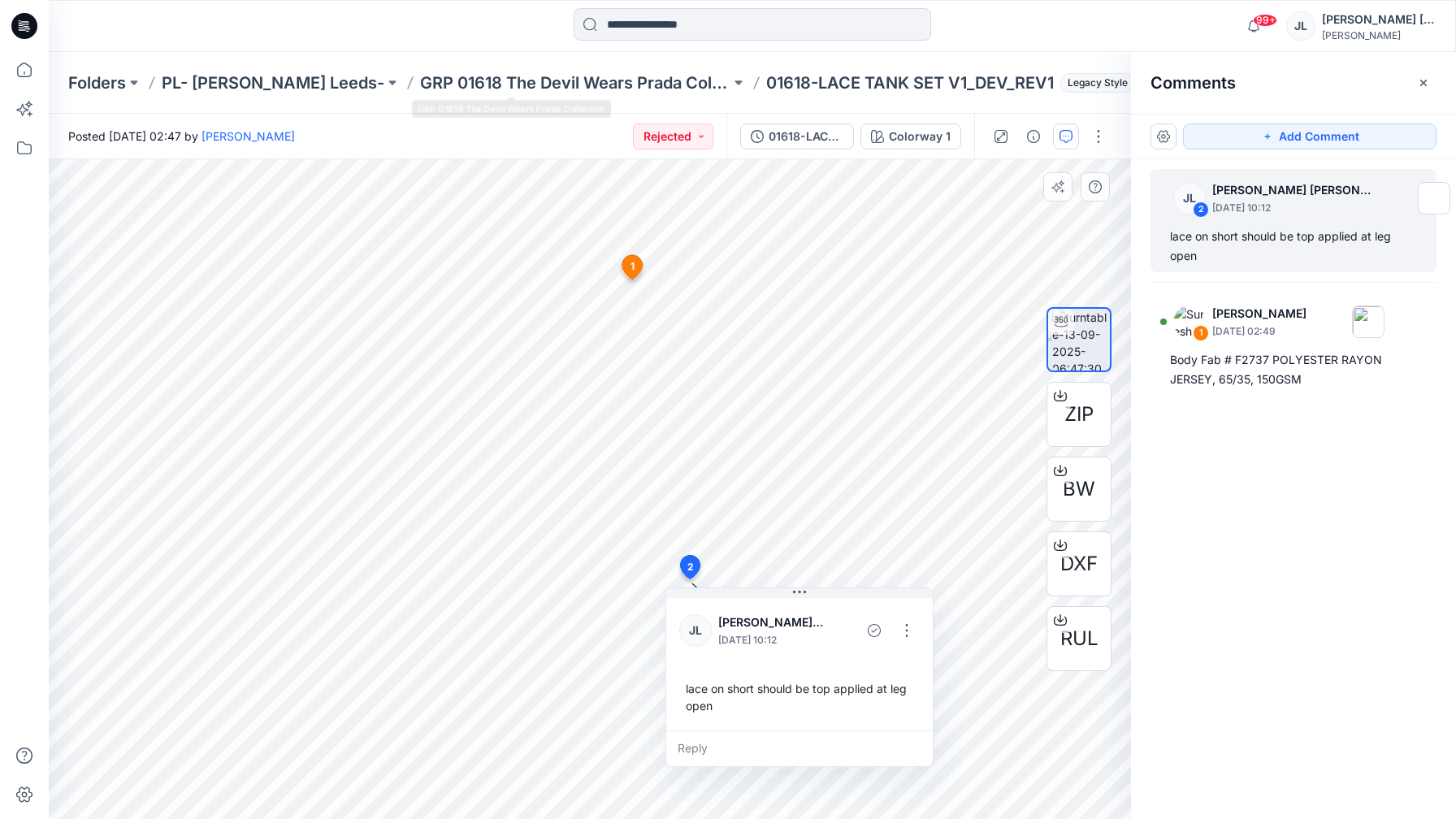
click at [592, 68] on div "Folders PL- Richards Leeds- GRP 01618 The Devil Wears Prada Collection 01618-LA…" at bounding box center [753, 83] width 1407 height 62
click at [603, 83] on p "GRP 01618 The Devil Wears Prada Collection" at bounding box center [575, 83] width 310 height 23
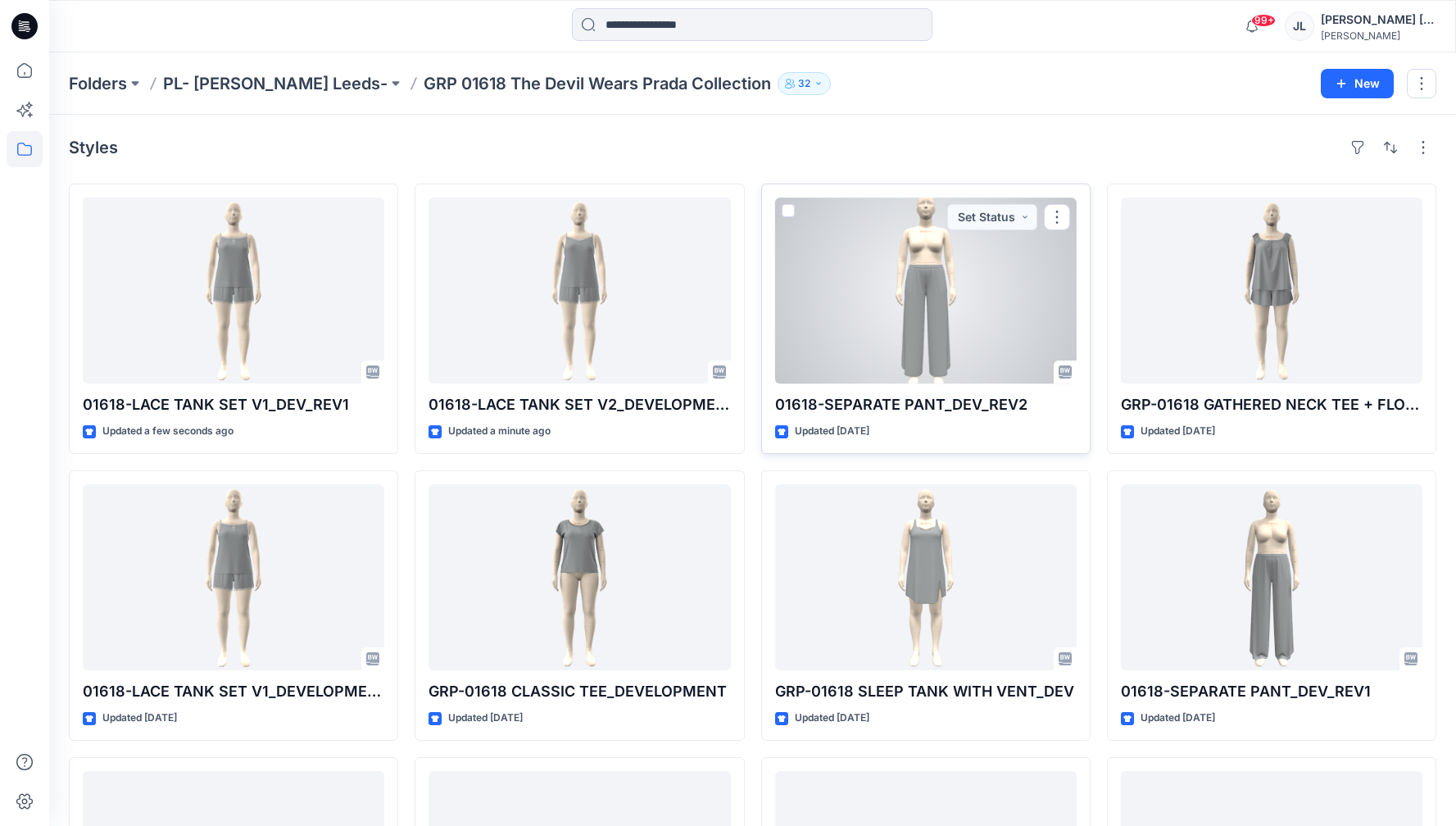
click at [864, 396] on p "01618-SEPARATE PANT_DEV_REV2" at bounding box center [926, 405] width 302 height 23
click at [873, 403] on p "01618-SEPARATE PANT_DEV_REV2" at bounding box center [926, 405] width 302 height 23
click at [999, 386] on div "01618-SEPARATE PANT_DEV_REV2 Updated 4 days ago Set Status" at bounding box center [926, 319] width 330 height 270
click at [1002, 405] on p "01618-SEPARATE PANT_DEV_REV2" at bounding box center [926, 405] width 302 height 23
click at [901, 420] on div "01618-SEPARATE PANT_DEV_REV2 Updated 4 days ago Set Status" at bounding box center [926, 319] width 330 height 270
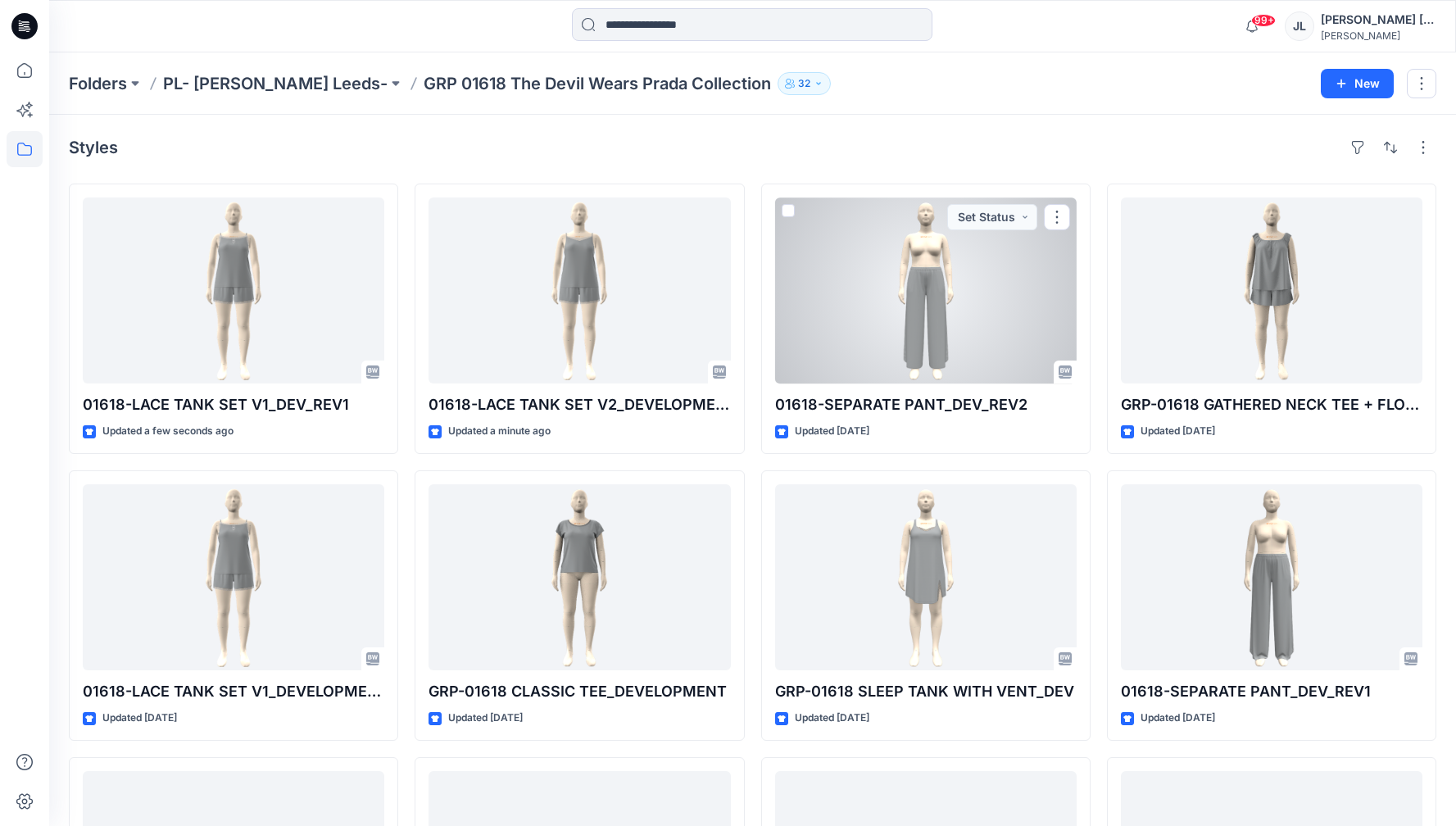
click at [940, 403] on p "01618-SEPARATE PANT_DEV_REV2" at bounding box center [926, 405] width 302 height 23
click at [945, 398] on p "01618-SEPARATE PANT_DEV_REV2" at bounding box center [926, 405] width 302 height 23
click at [924, 384] on div "01618-SEPARATE PANT_DEV_REV2 Updated 4 days ago Set Status" at bounding box center [926, 319] width 330 height 270
click at [937, 410] on p "01618-SEPARATE PANT_DEV_REV2" at bounding box center [926, 405] width 302 height 23
click at [934, 341] on div at bounding box center [926, 291] width 302 height 186
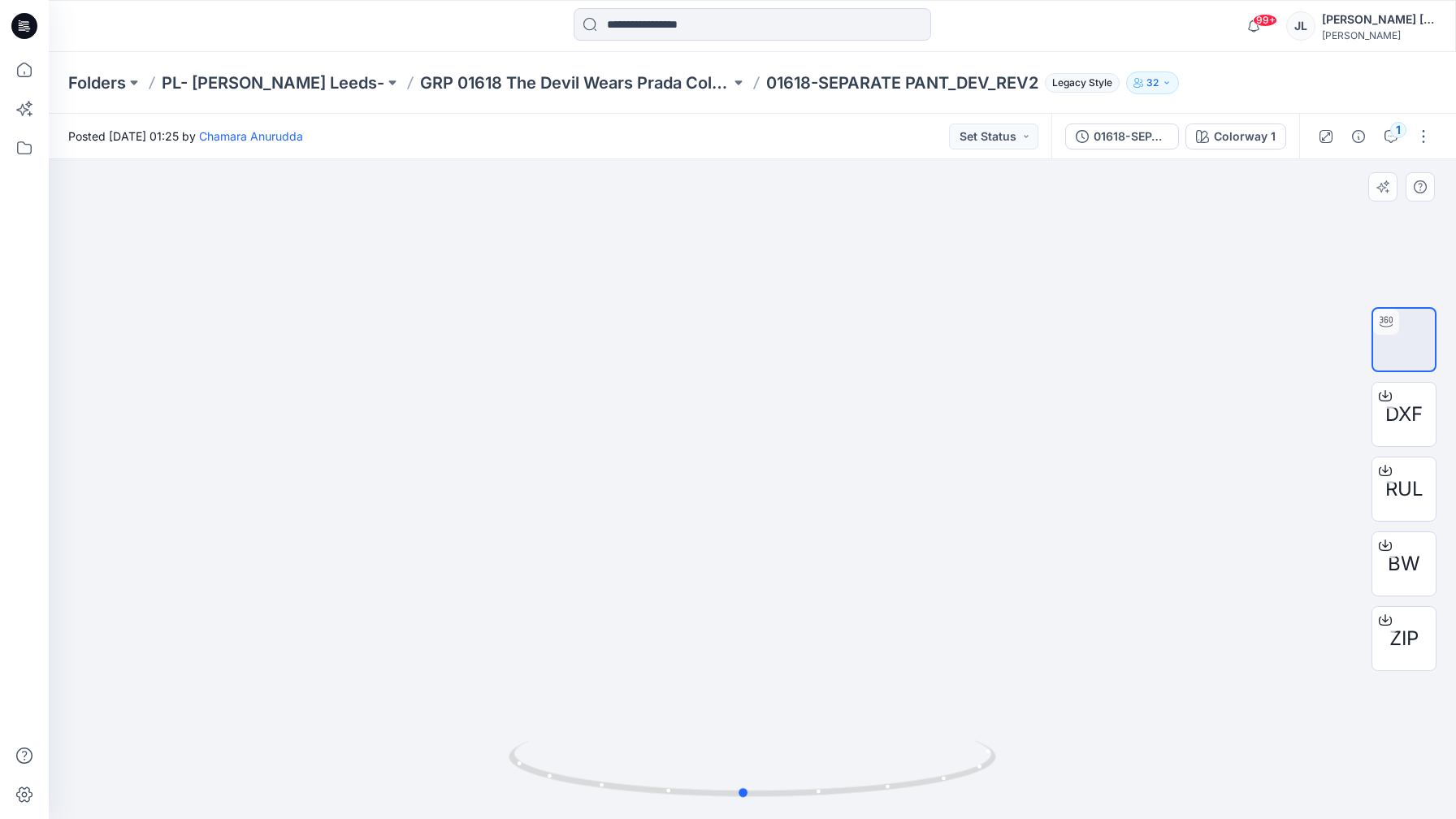
drag, startPoint x: 703, startPoint y: 795, endPoint x: 686, endPoint y: 802, distance: 18.4
click at [686, 801] on div at bounding box center [753, 489] width 1407 height 660
drag, startPoint x: 655, startPoint y: 792, endPoint x: 690, endPoint y: 779, distance: 37.3
click at [676, 790] on icon at bounding box center [755, 771] width 492 height 61
drag, startPoint x: 955, startPoint y: 765, endPoint x: 1193, endPoint y: 679, distance: 253.1
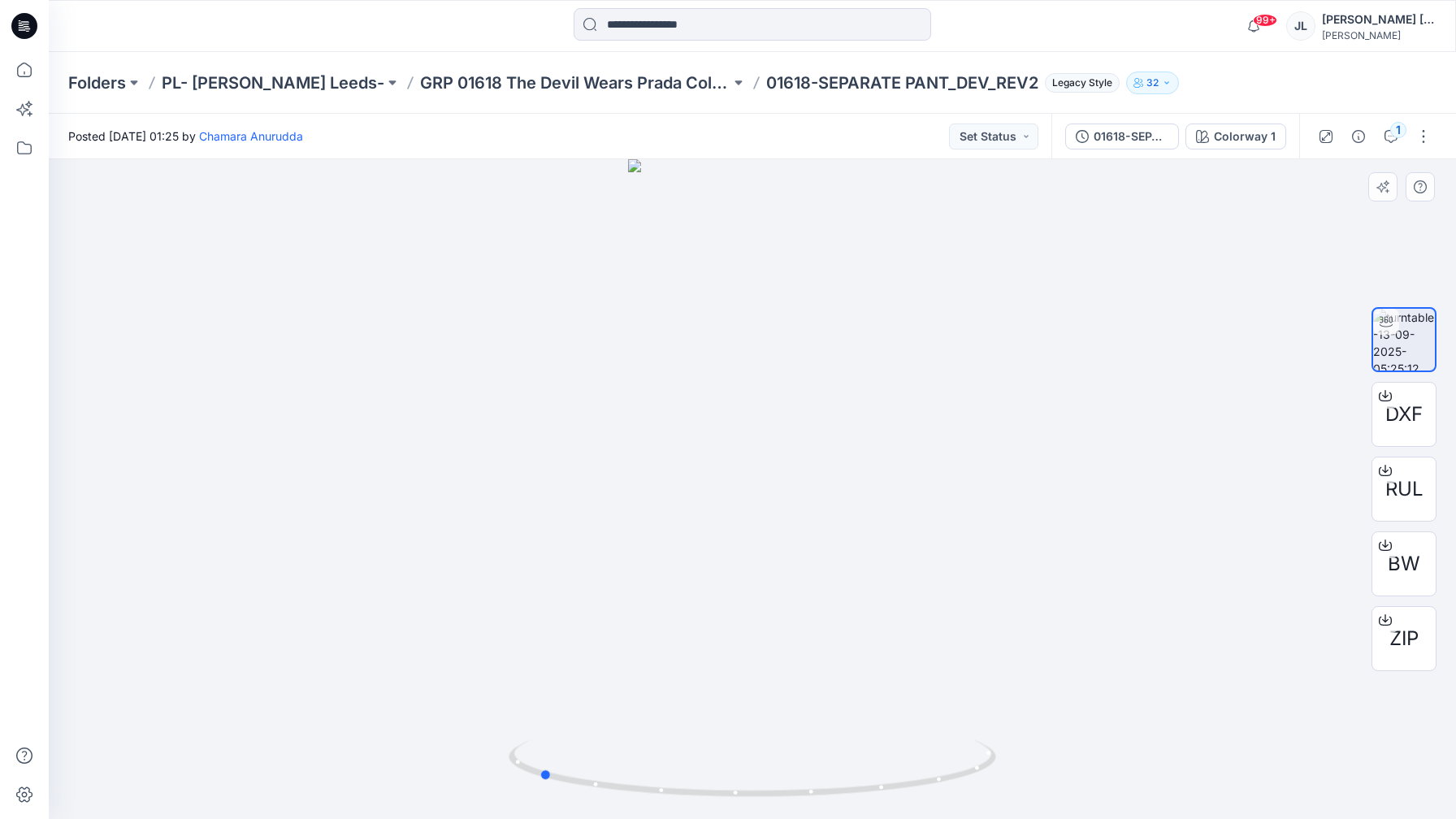
click at [1194, 679] on div at bounding box center [753, 489] width 1407 height 660
drag, startPoint x: 815, startPoint y: 655, endPoint x: 813, endPoint y: 672, distance: 17.1
click at [839, 670] on div at bounding box center [753, 489] width 1407 height 660
click at [837, 665] on div at bounding box center [753, 489] width 1407 height 660
click at [789, 696] on div at bounding box center [753, 489] width 1407 height 660
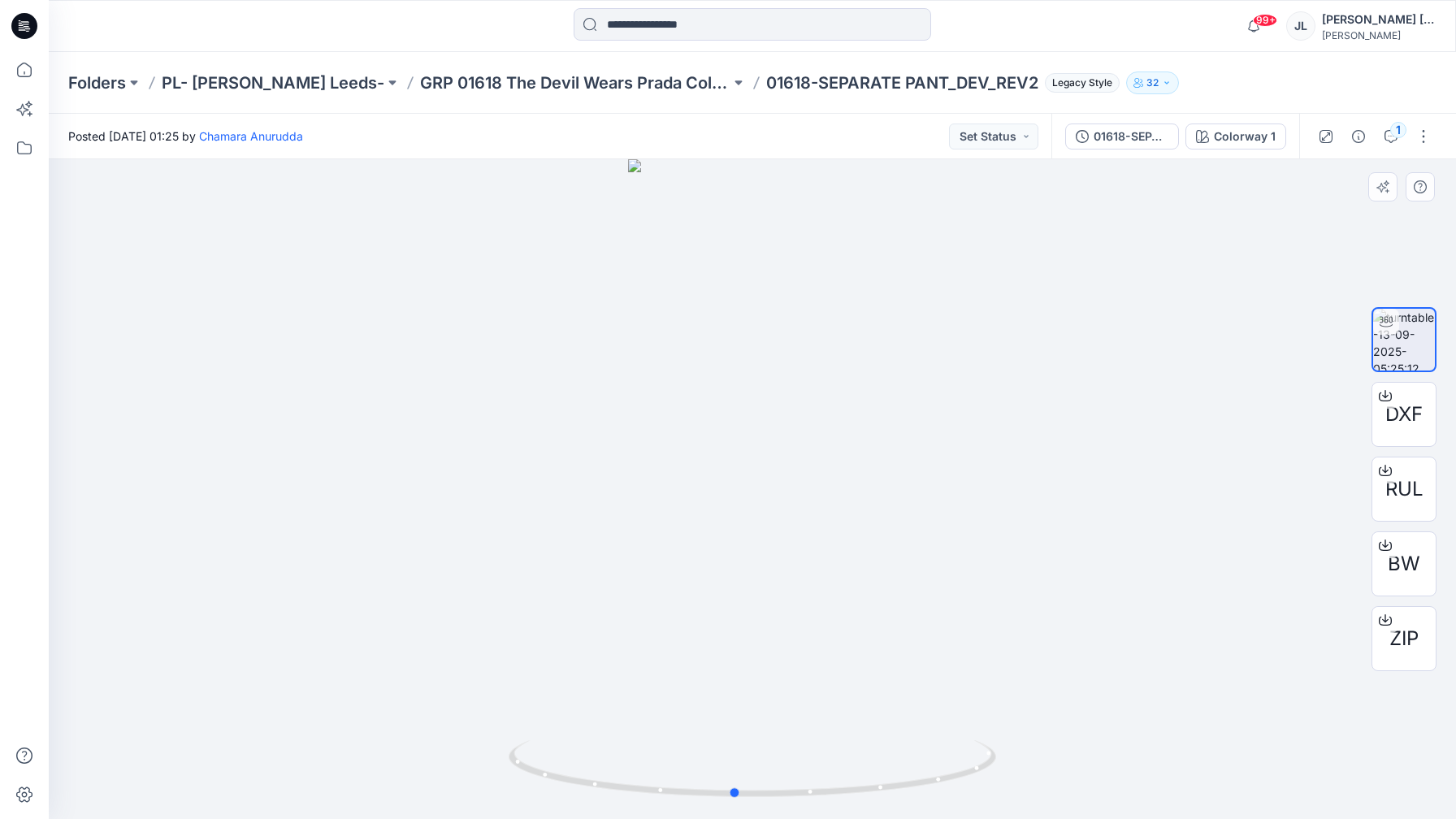
drag, startPoint x: 734, startPoint y: 788, endPoint x: 1033, endPoint y: 775, distance: 299.3
click at [1029, 774] on div at bounding box center [753, 489] width 1407 height 660
drag, startPoint x: 854, startPoint y: 768, endPoint x: 665, endPoint y: 779, distance: 189.3
click at [668, 787] on div at bounding box center [753, 489] width 1407 height 660
drag, startPoint x: 653, startPoint y: 646, endPoint x: 509, endPoint y: 635, distance: 144.4
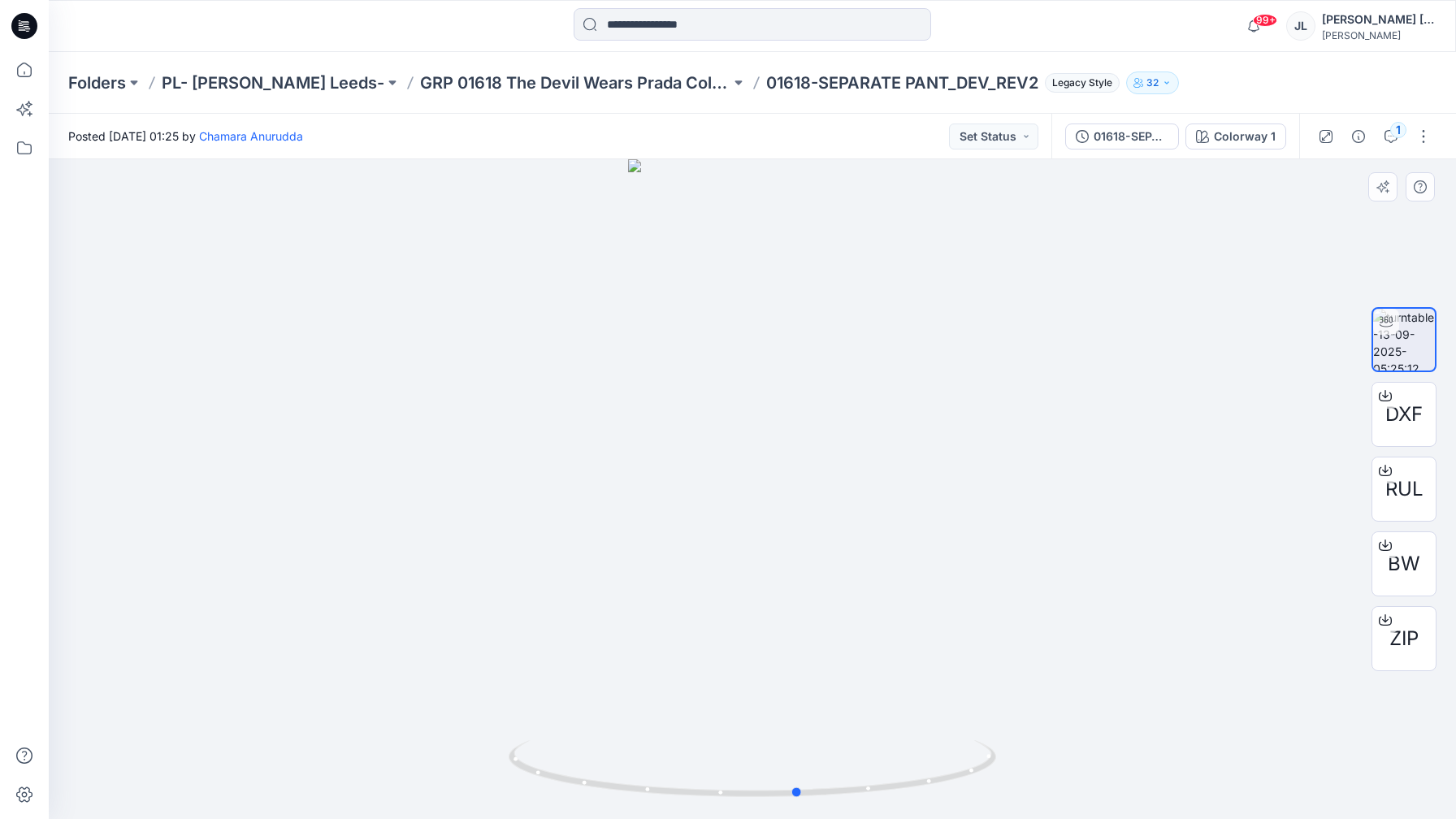
click at [507, 640] on div at bounding box center [753, 489] width 1407 height 660
drag, startPoint x: 777, startPoint y: 592, endPoint x: 775, endPoint y: 473, distance: 119.0
click at [583, 572] on div at bounding box center [753, 489] width 1407 height 660
click at [961, 136] on button "Set Status" at bounding box center [993, 136] width 89 height 26
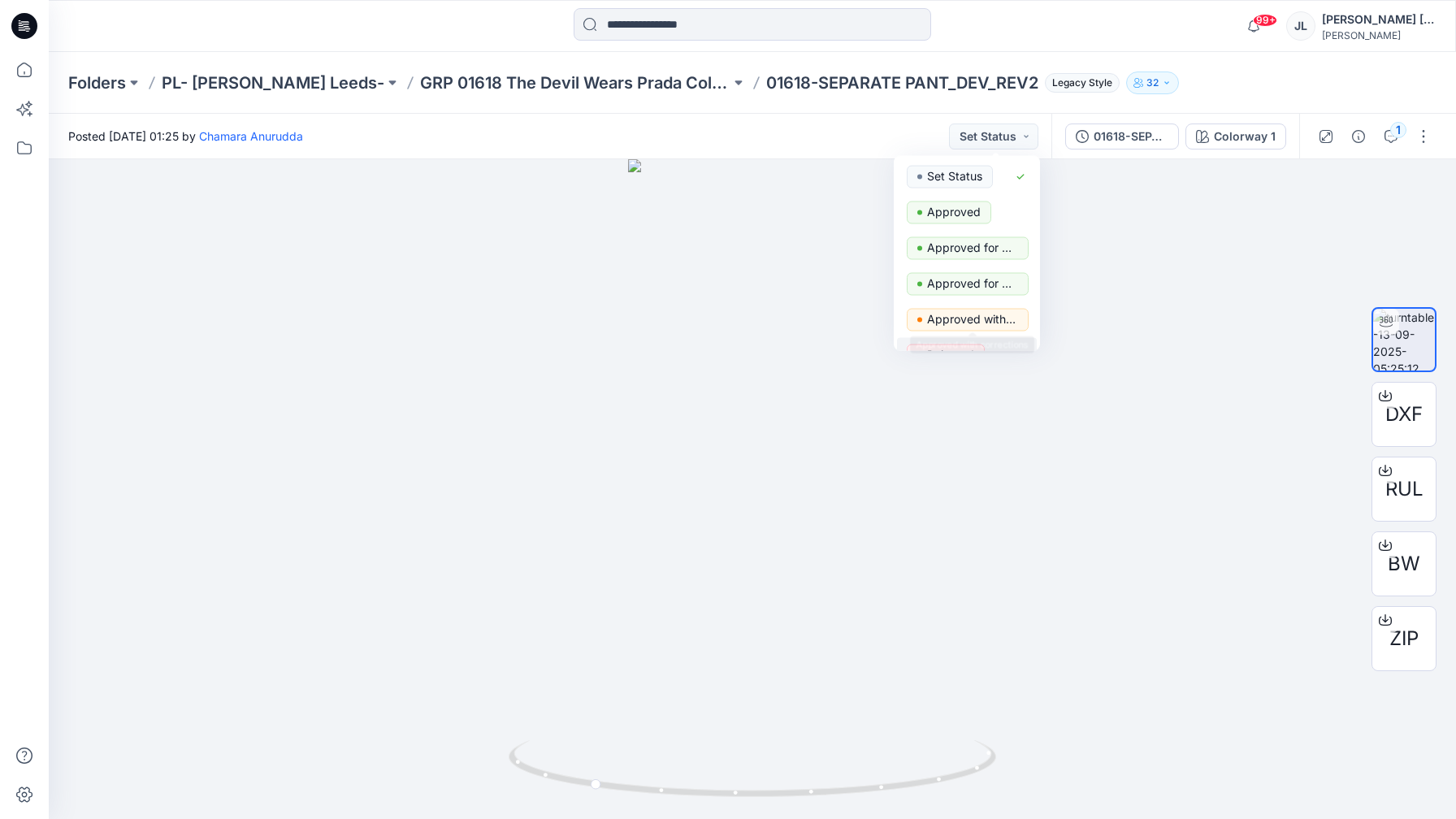
click at [965, 342] on button "Rejected" at bounding box center [967, 356] width 140 height 36
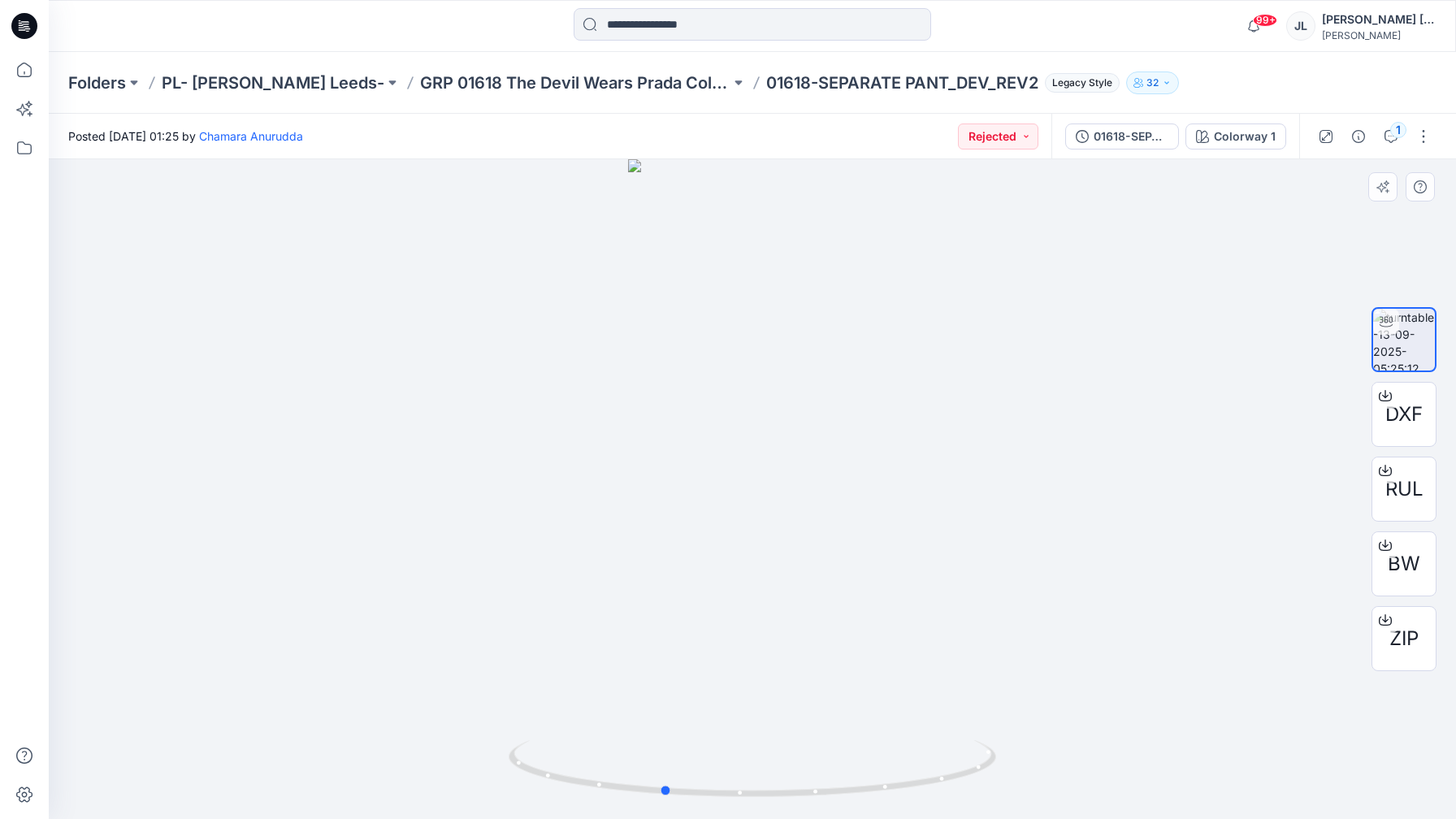
drag, startPoint x: 868, startPoint y: 485, endPoint x: 899, endPoint y: 486, distance: 31.0
click at [900, 483] on div at bounding box center [753, 489] width 1407 height 660
drag, startPoint x: 776, startPoint y: 794, endPoint x: 855, endPoint y: 785, distance: 79.5
click at [855, 785] on icon at bounding box center [755, 771] width 492 height 61
drag, startPoint x: 855, startPoint y: 790, endPoint x: 828, endPoint y: 795, distance: 27.5
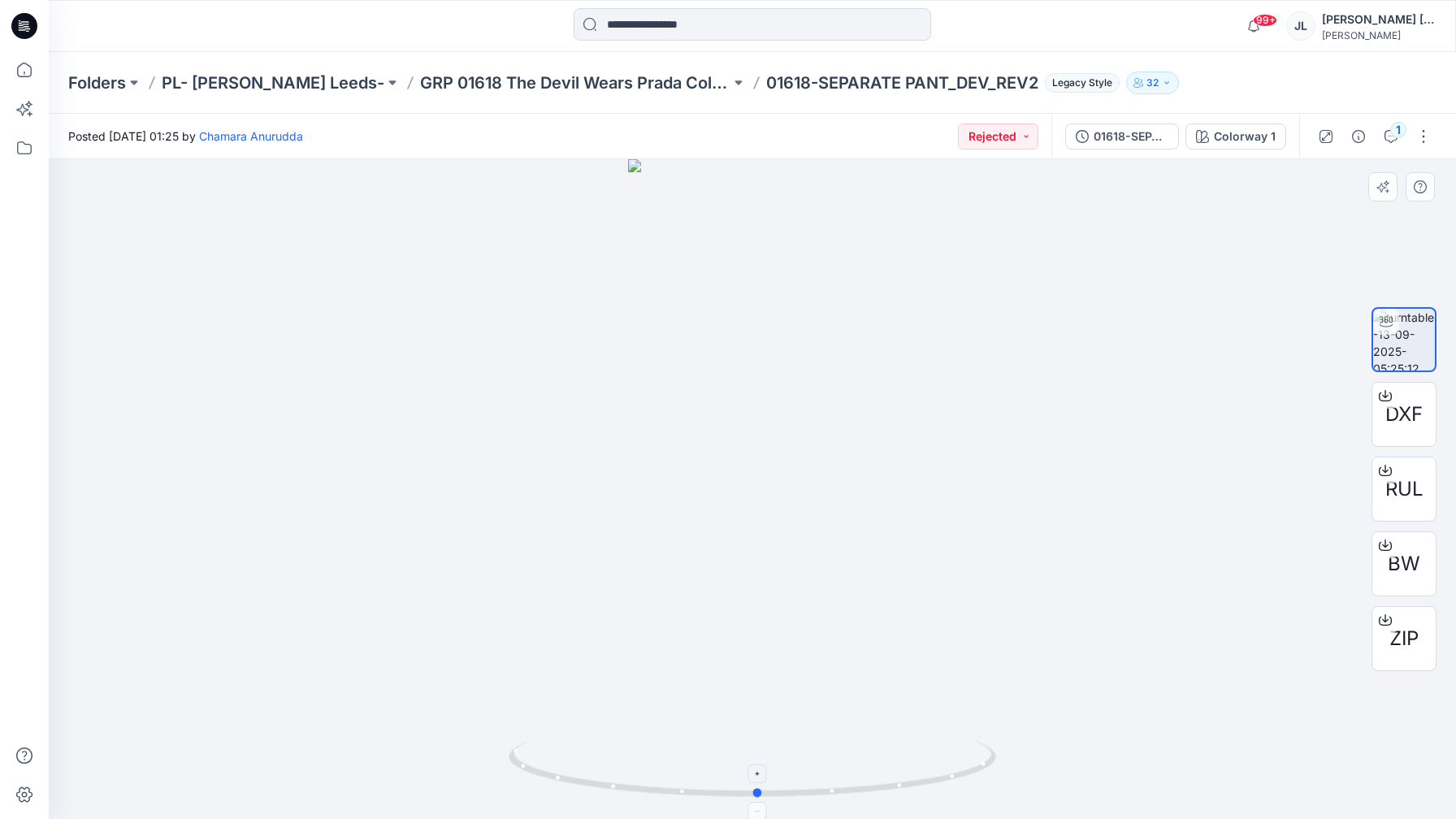
click at [827, 794] on icon at bounding box center [755, 771] width 492 height 61
drag, startPoint x: 836, startPoint y: 794, endPoint x: 822, endPoint y: 800, distance: 15.2
click at [825, 797] on icon at bounding box center [755, 771] width 492 height 61
drag, startPoint x: 825, startPoint y: 791, endPoint x: 811, endPoint y: 797, distance: 15.2
click at [811, 795] on icon at bounding box center [755, 771] width 492 height 61
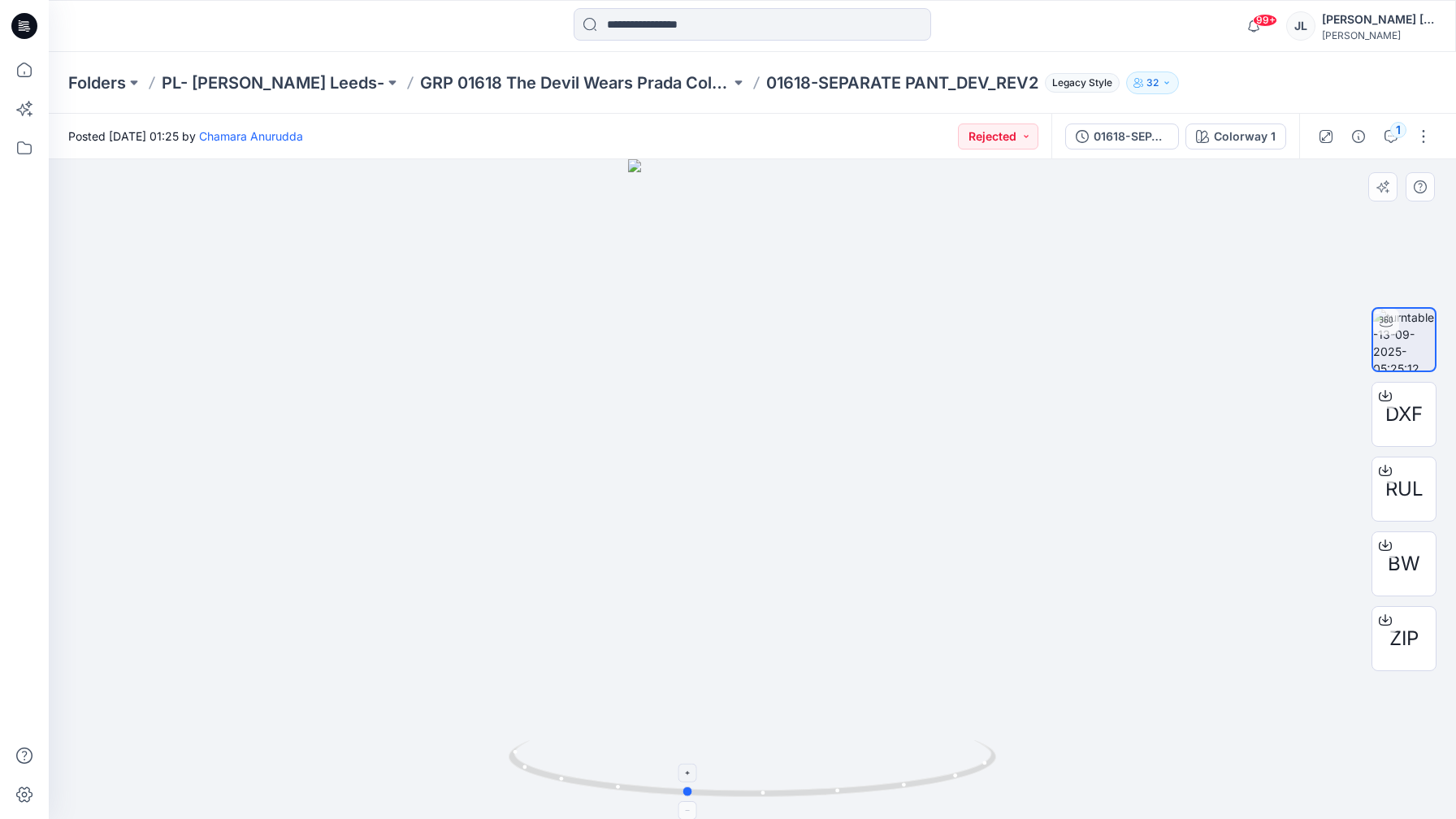
click at [806, 798] on icon at bounding box center [755, 771] width 492 height 61
click at [1389, 136] on icon "button" at bounding box center [1391, 136] width 13 height 13
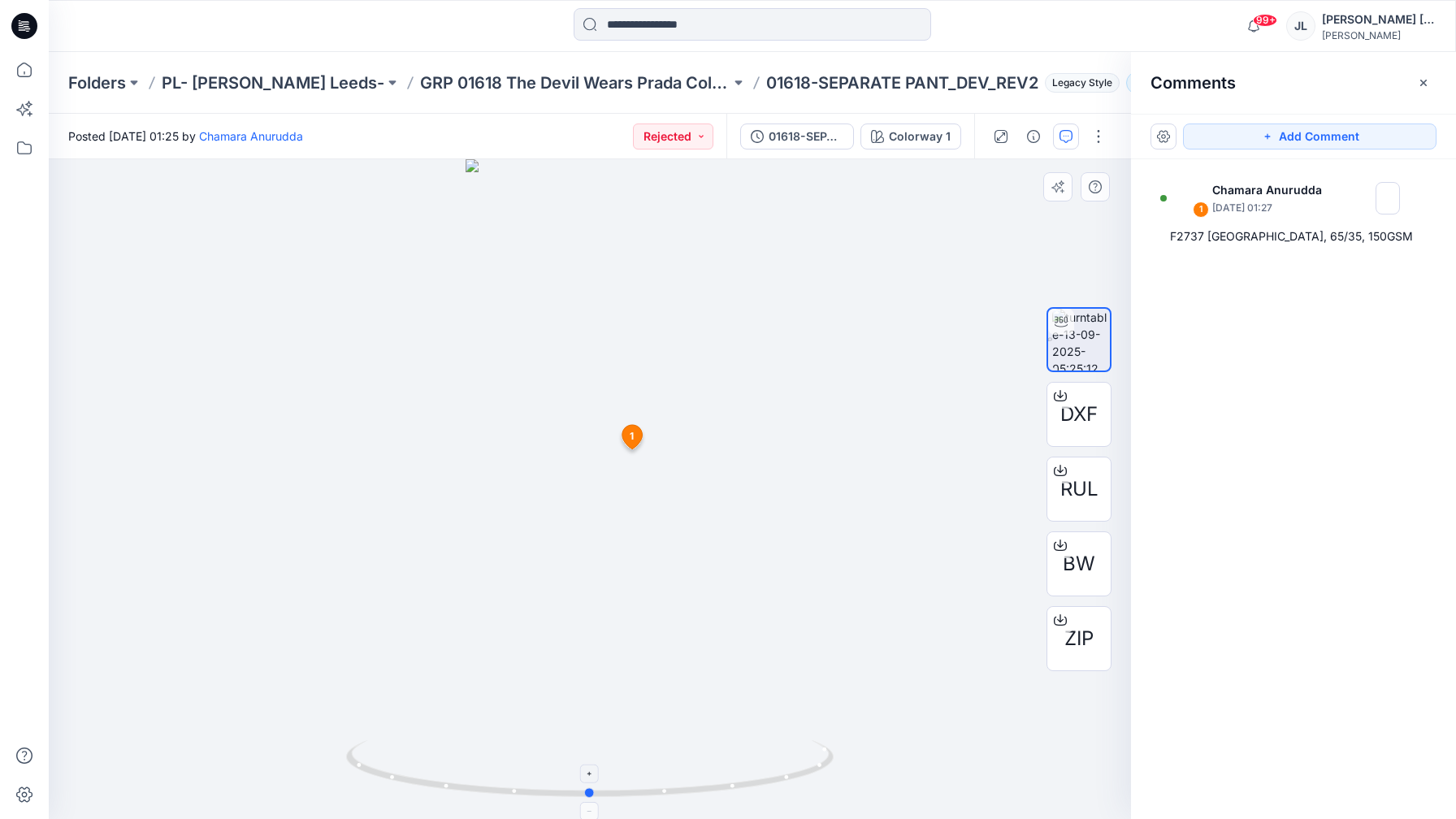
drag, startPoint x: 627, startPoint y: 791, endPoint x: 690, endPoint y: 788, distance: 63.1
click at [688, 786] on icon at bounding box center [592, 771] width 492 height 61
drag, startPoint x: 708, startPoint y: 785, endPoint x: 752, endPoint y: 788, distance: 44.1
click at [752, 788] on icon at bounding box center [592, 771] width 492 height 61
drag, startPoint x: 747, startPoint y: 783, endPoint x: 727, endPoint y: 791, distance: 21.5
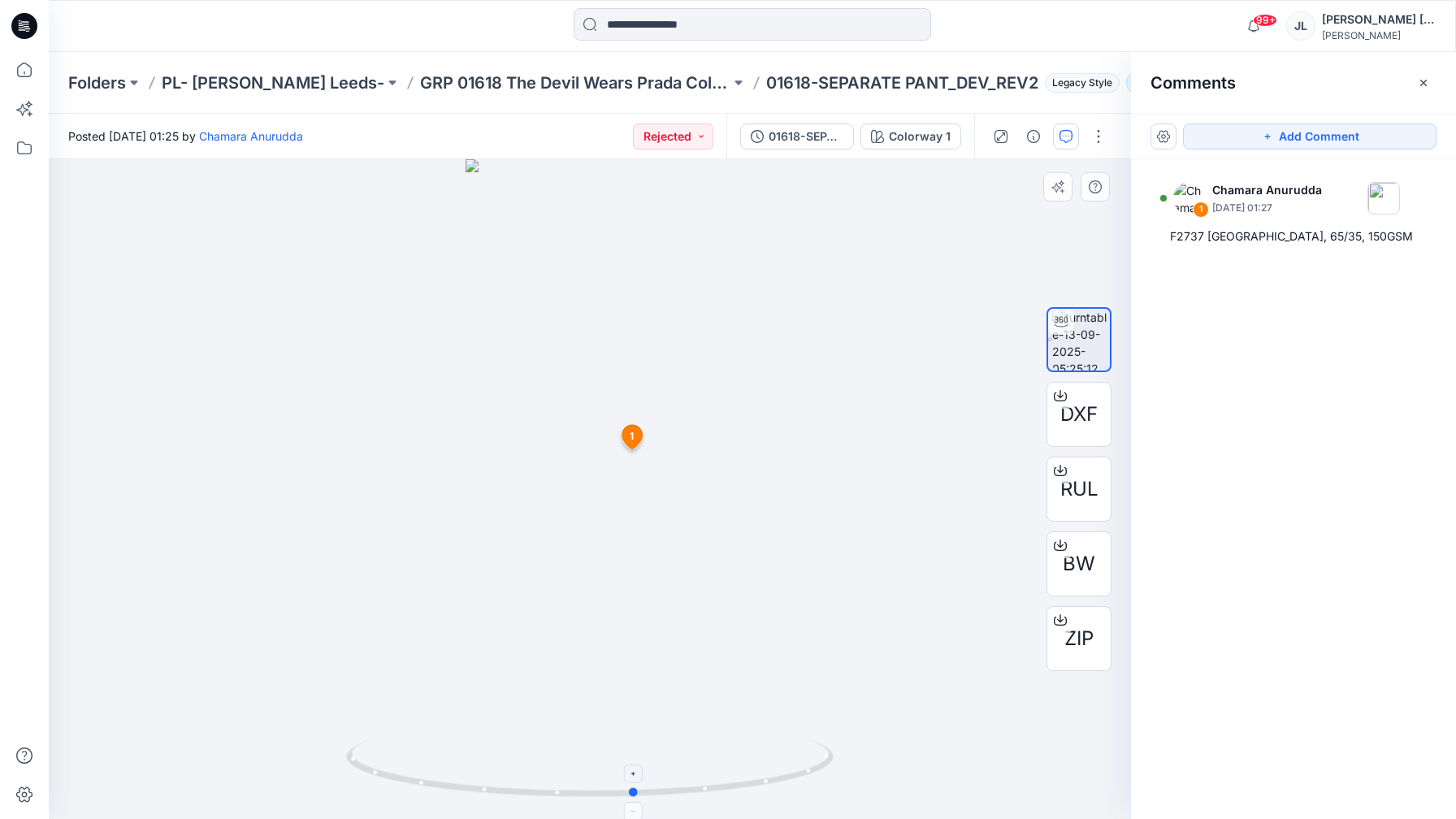
click at [727, 791] on icon at bounding box center [592, 771] width 492 height 61
click at [1332, 140] on button "Add Comment" at bounding box center [1310, 136] width 253 height 26
click at [654, 744] on div "2 1 Chamara Anurudda September 13, 2025 01:27 F2737 POLYESTER RAYON JERSEY, 65/…" at bounding box center [590, 489] width 1083 height 660
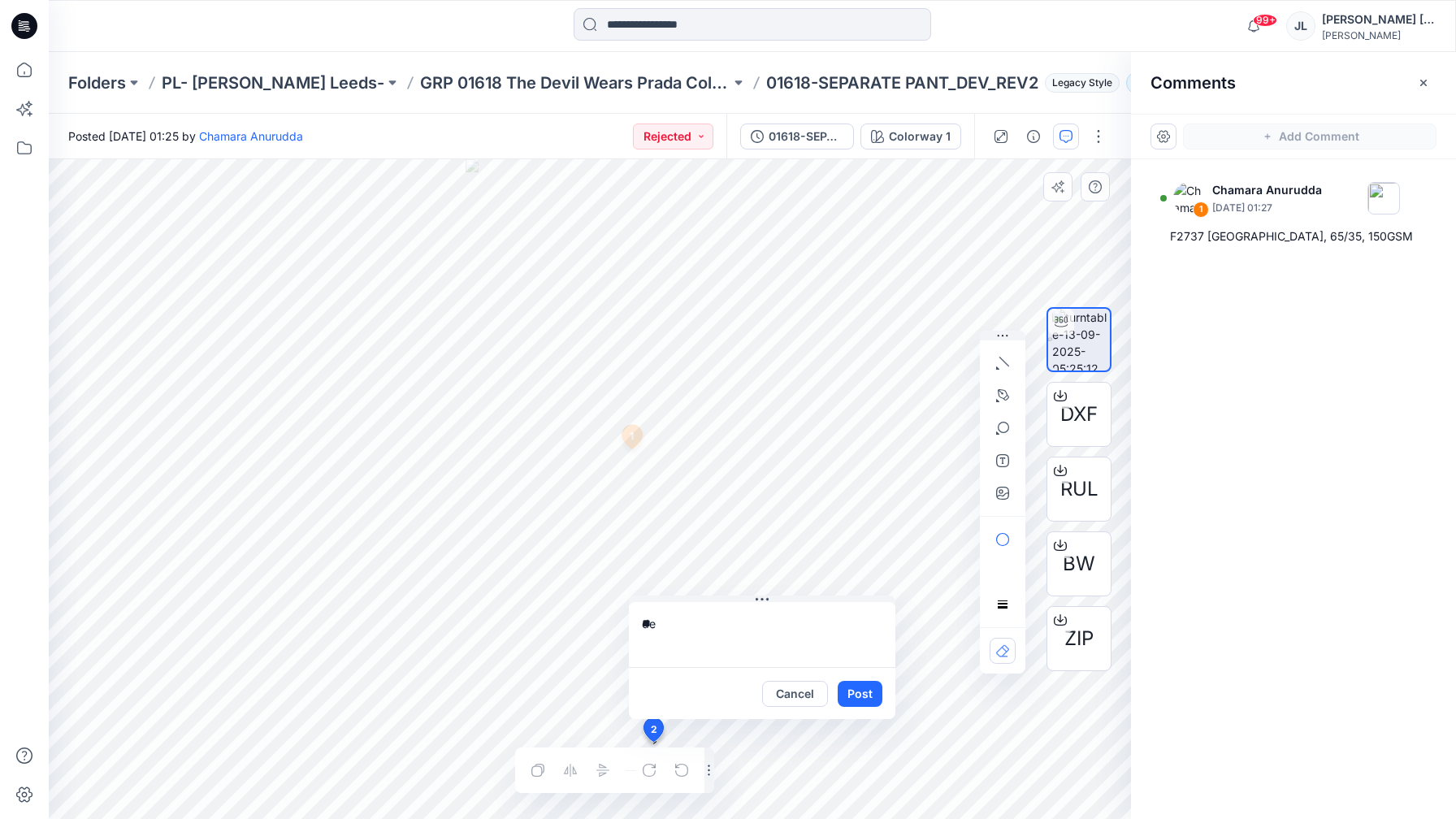
type textarea "*"
type textarea "**********"
click at [862, 700] on button "Post" at bounding box center [860, 694] width 45 height 26
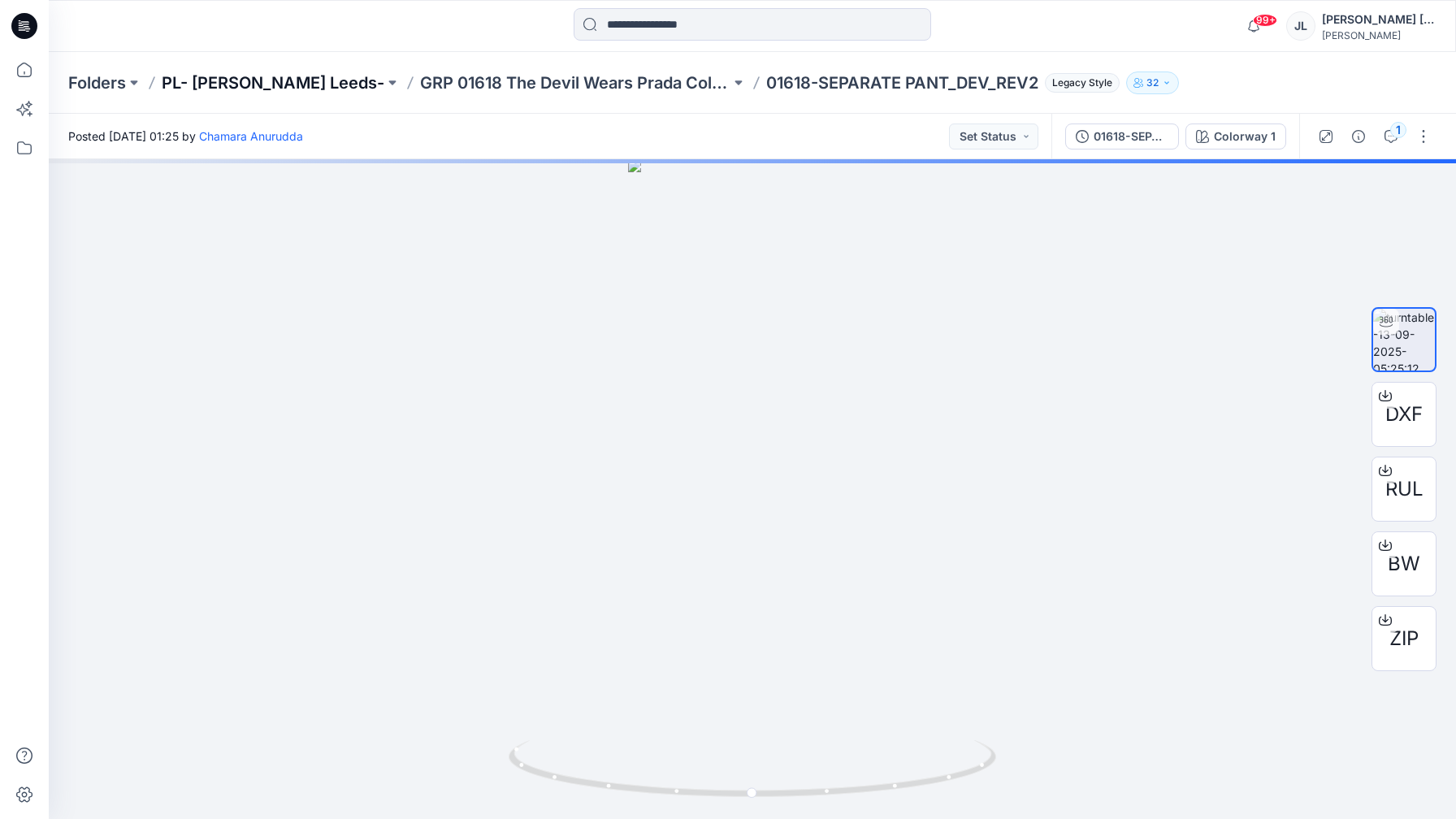
click at [296, 76] on p "PL- [PERSON_NAME] Leeds-" at bounding box center [273, 83] width 222 height 23
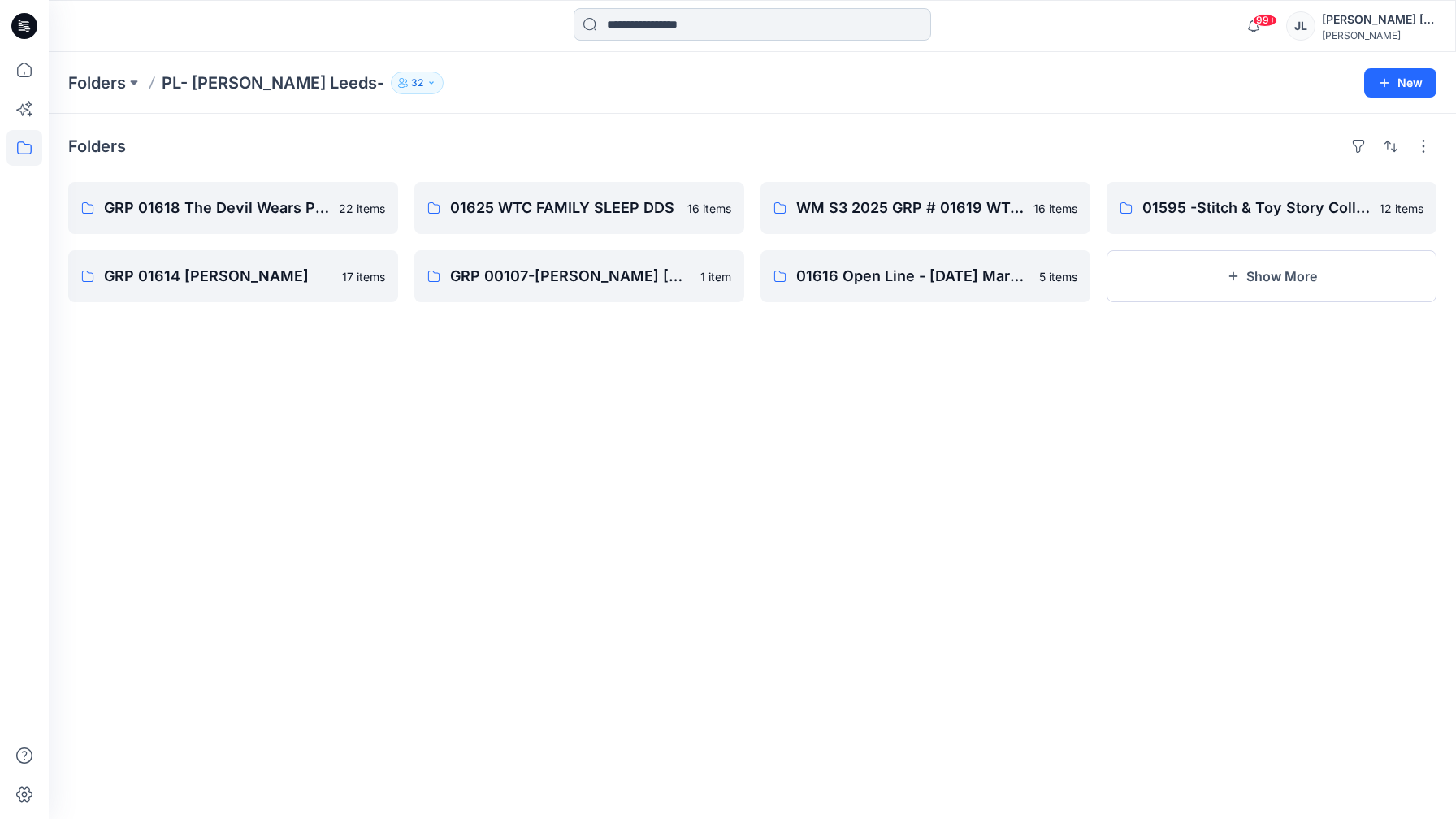
click at [795, 38] on input at bounding box center [753, 25] width 358 height 33
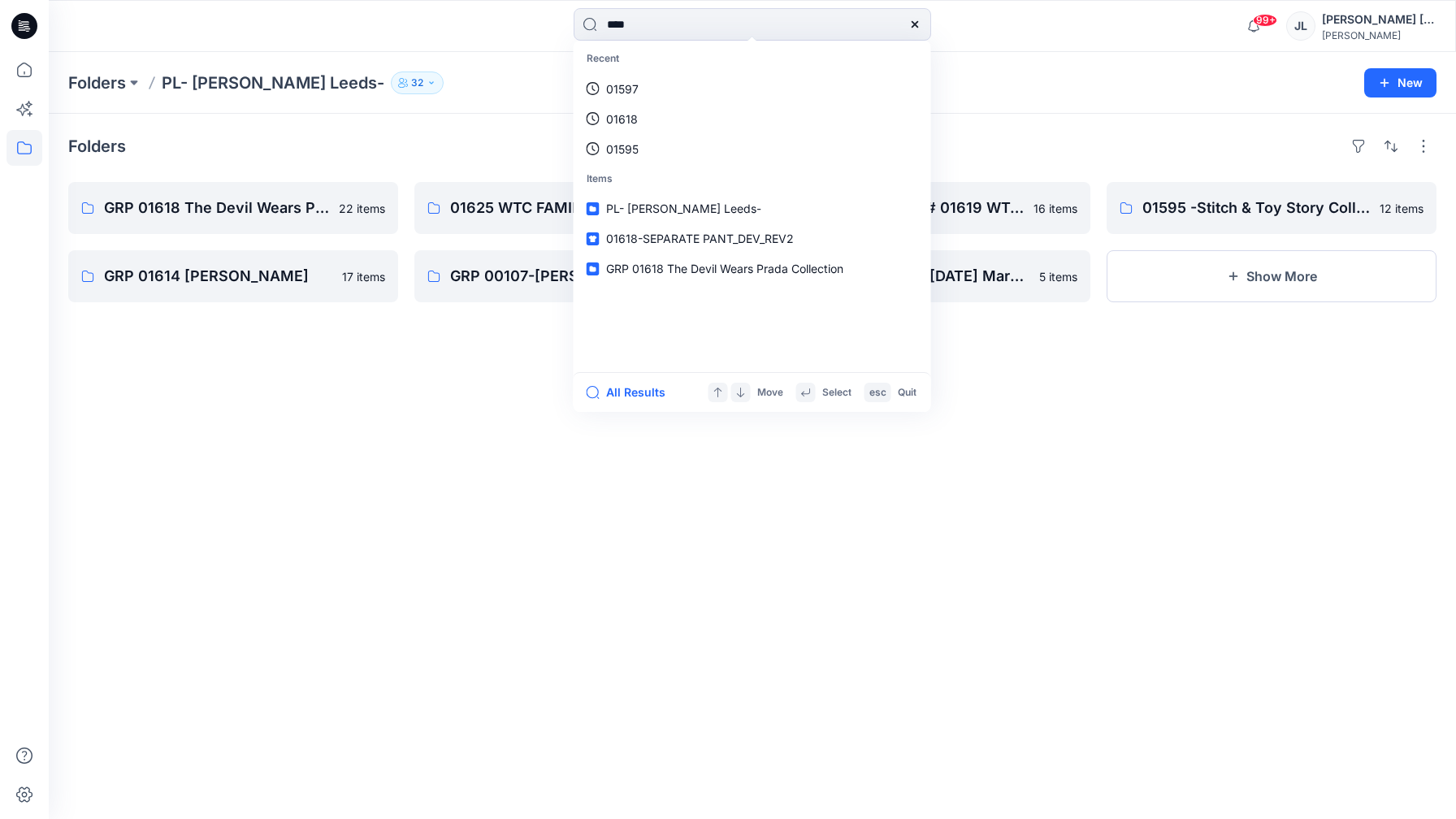
type input "*****"
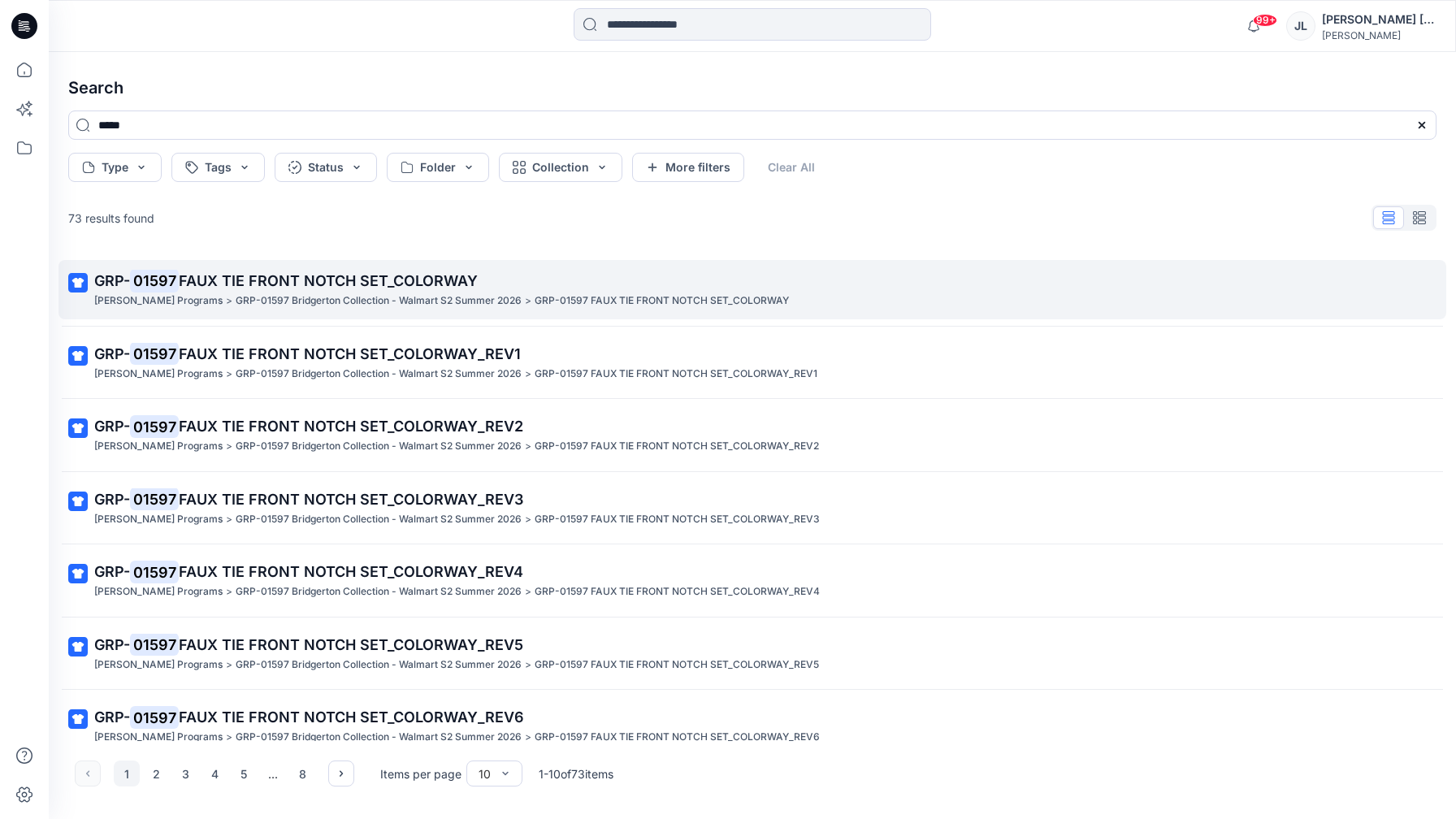
click at [275, 284] on span "FAUX TIE FRONT NOTCH SET_COLORWAY" at bounding box center [328, 280] width 299 height 17
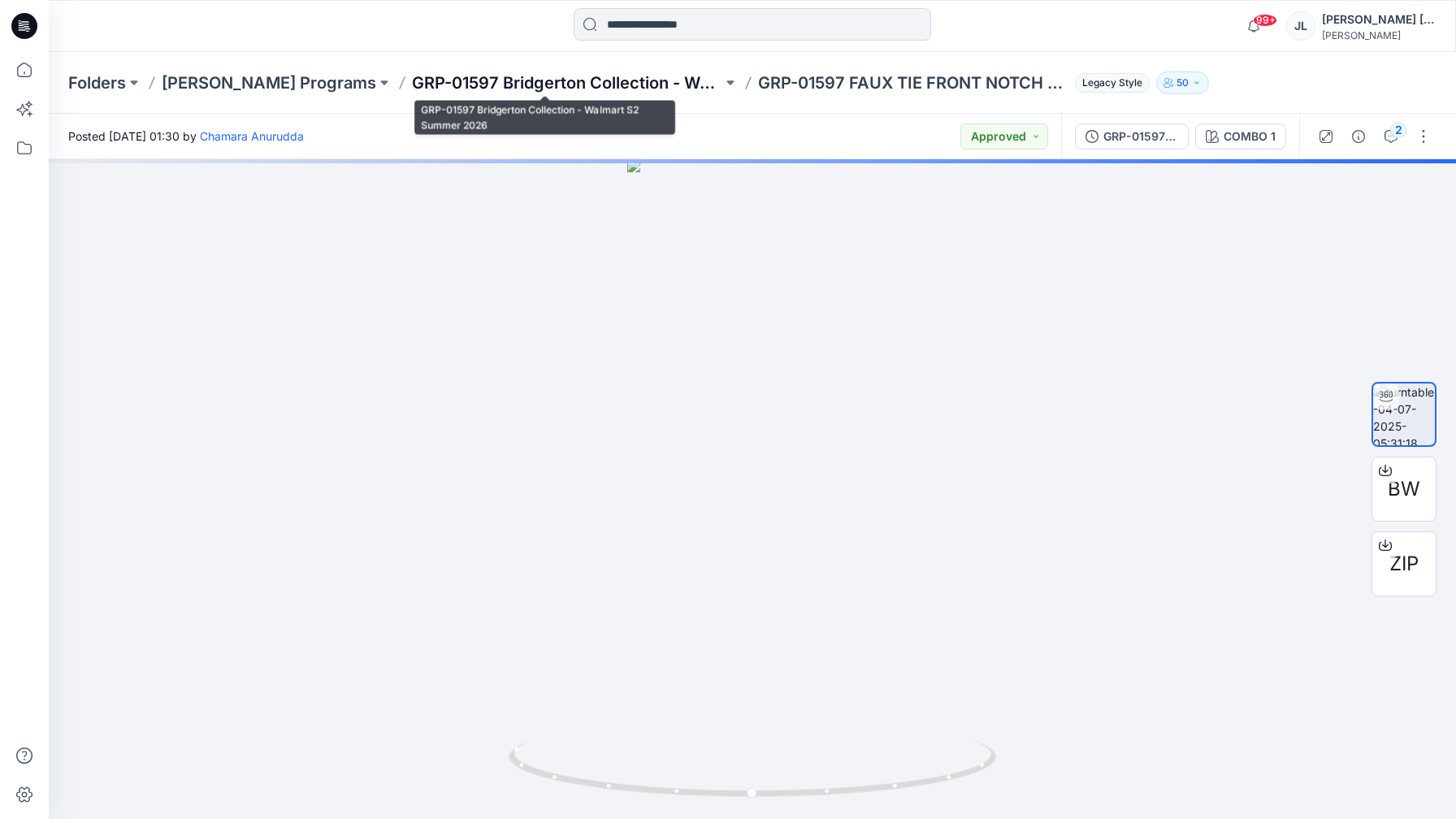
click at [640, 78] on p "GRP-01597 Bridgerton Collection - Walmart S2 Summer 2026" at bounding box center [567, 83] width 310 height 23
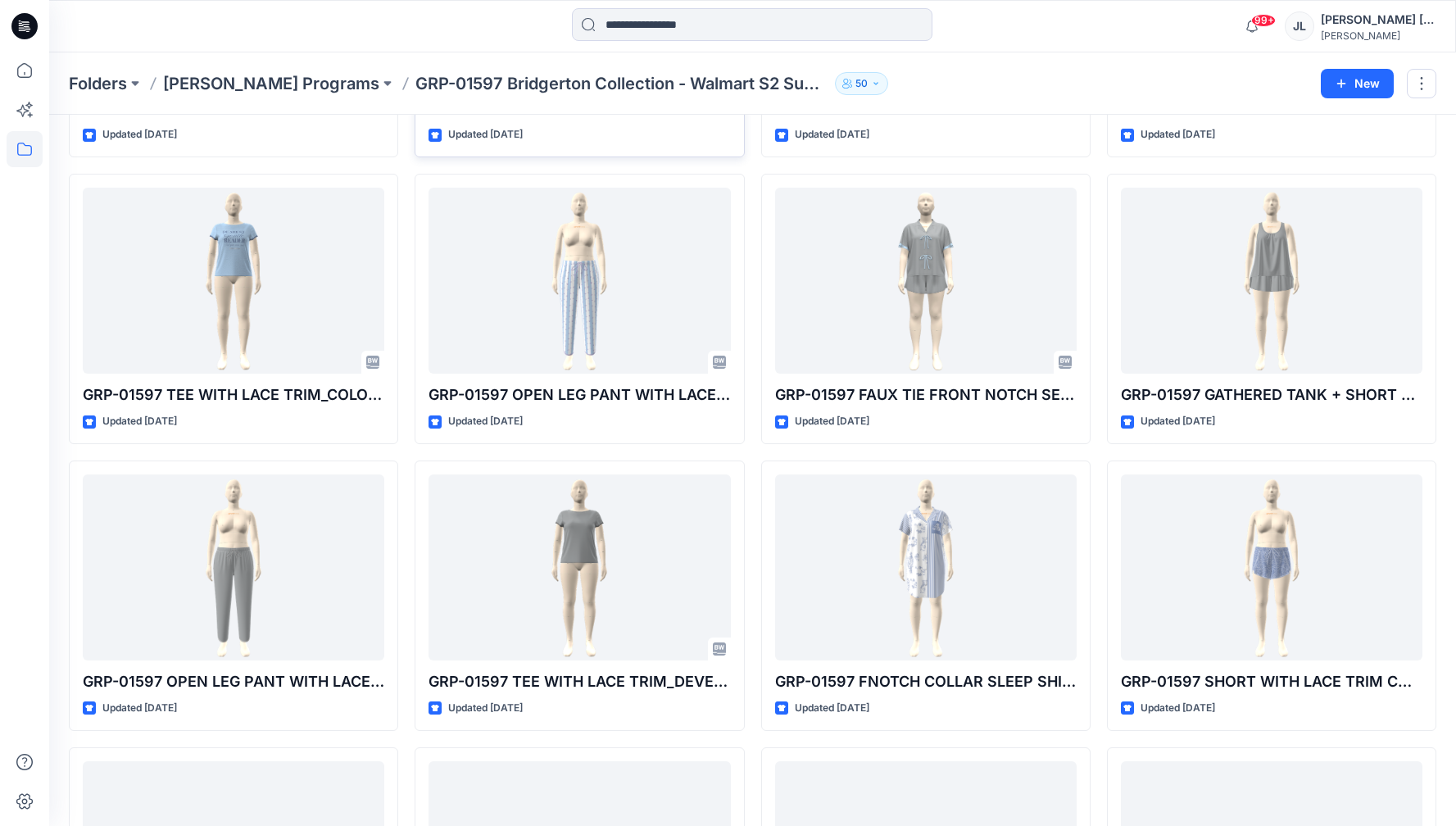
scroll to position [1734, 0]
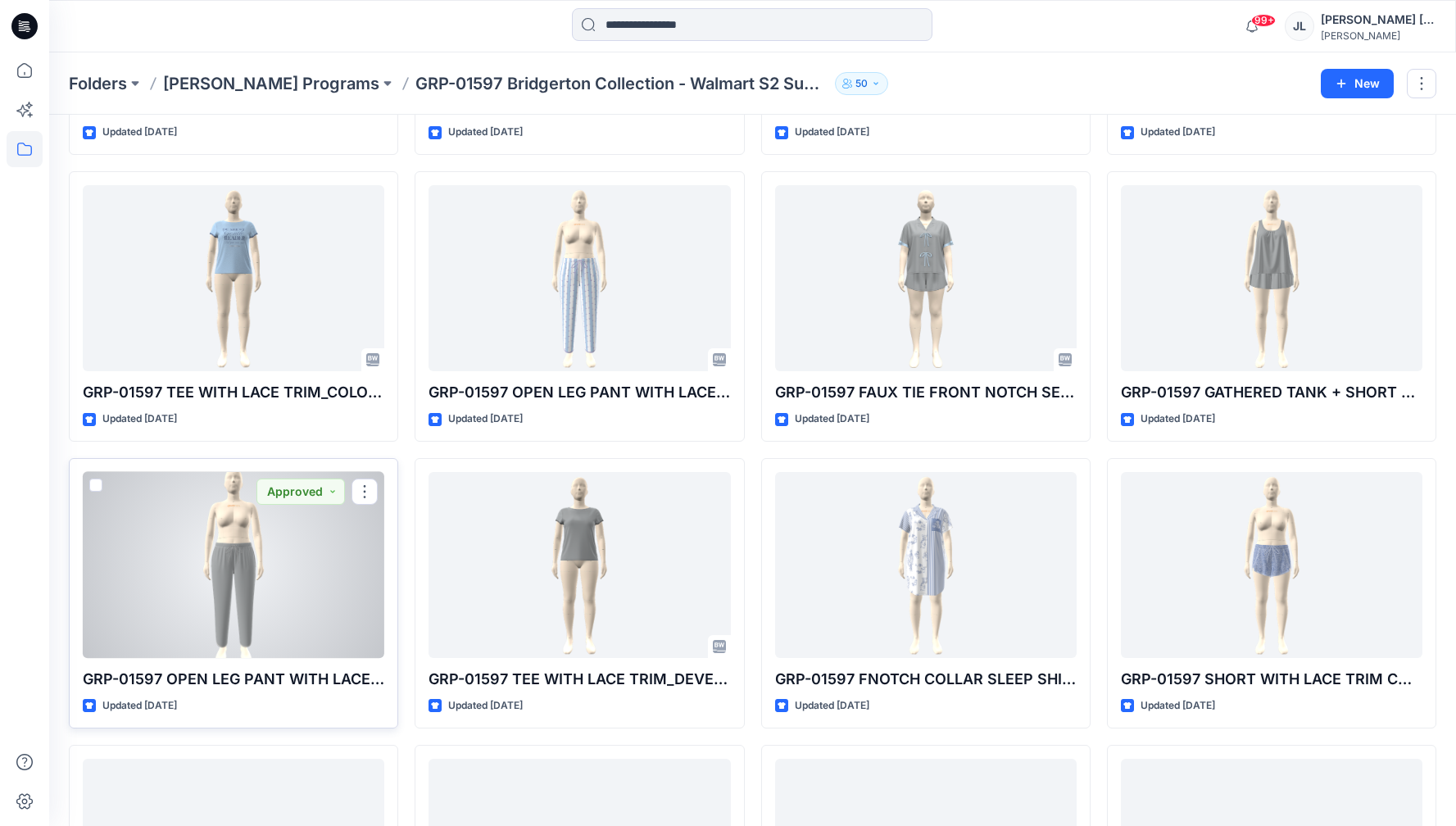
click at [236, 599] on div at bounding box center [233, 566] width 302 height 186
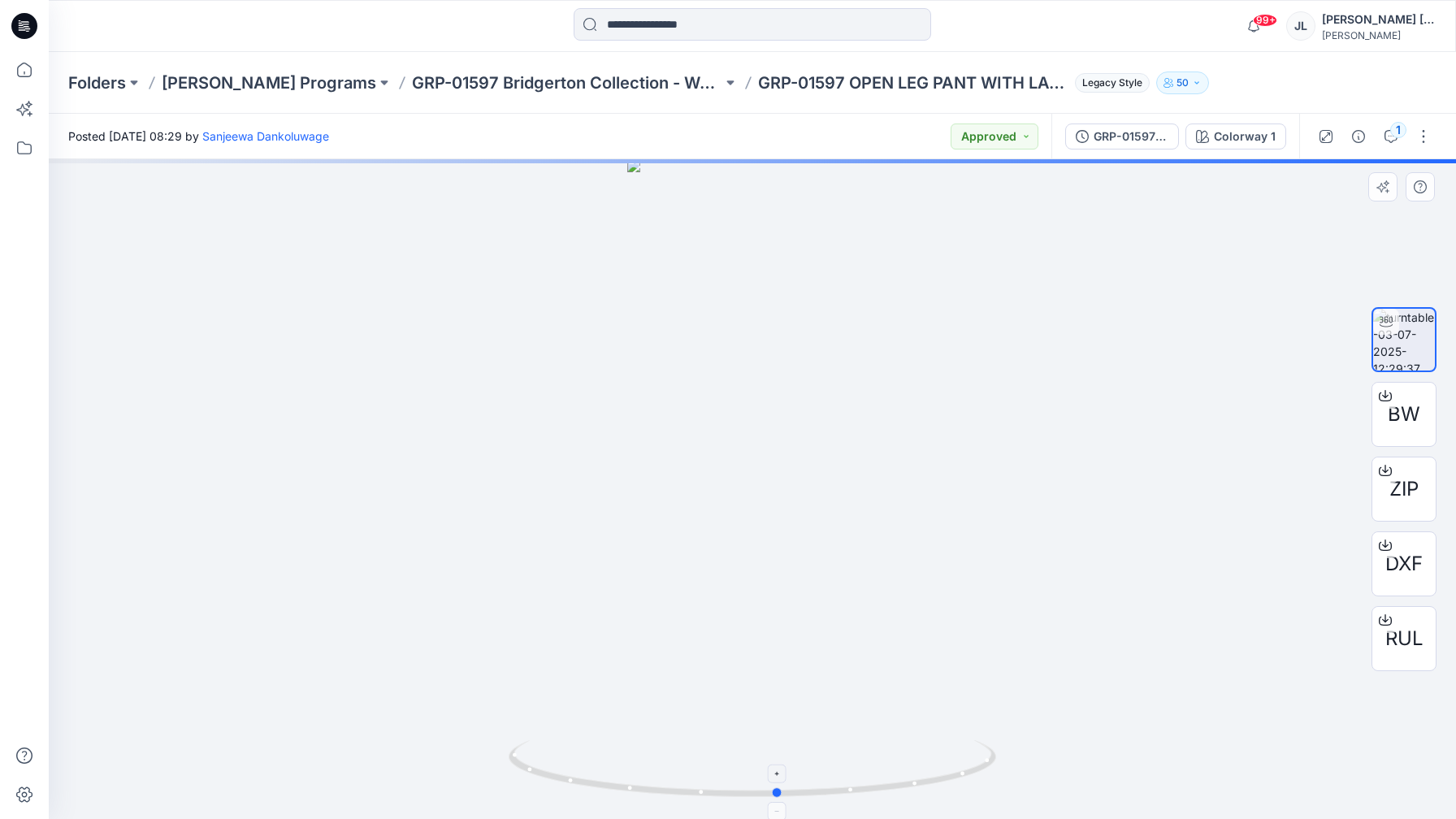
drag, startPoint x: 833, startPoint y: 785, endPoint x: 887, endPoint y: 767, distance: 56.9
click at [842, 795] on icon at bounding box center [755, 771] width 492 height 61
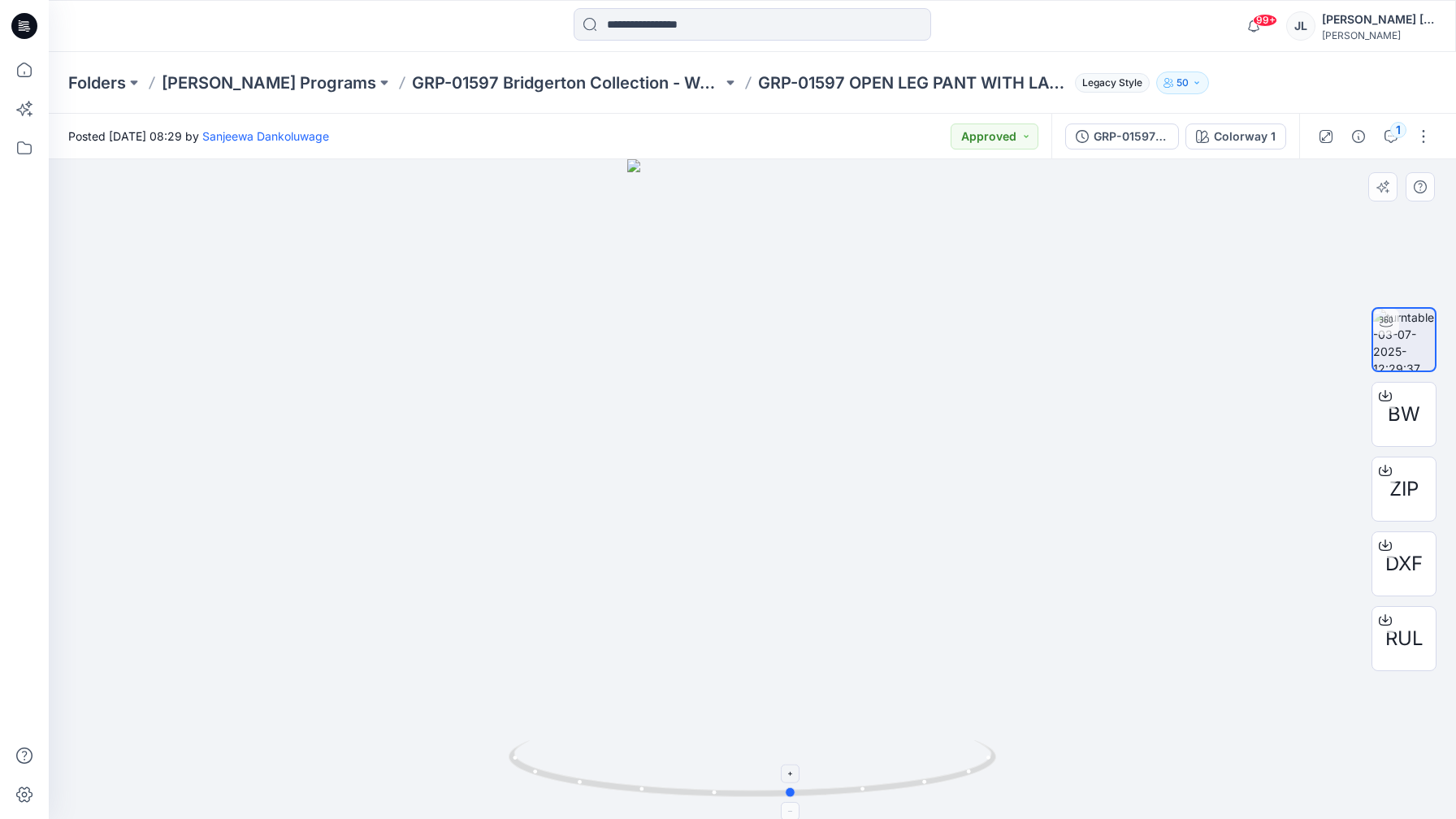
drag, startPoint x: 735, startPoint y: 736, endPoint x: 850, endPoint y: 768, distance: 119.4
click at [843, 768] on div at bounding box center [753, 489] width 1407 height 660
